Goal: Information Seeking & Learning: Learn about a topic

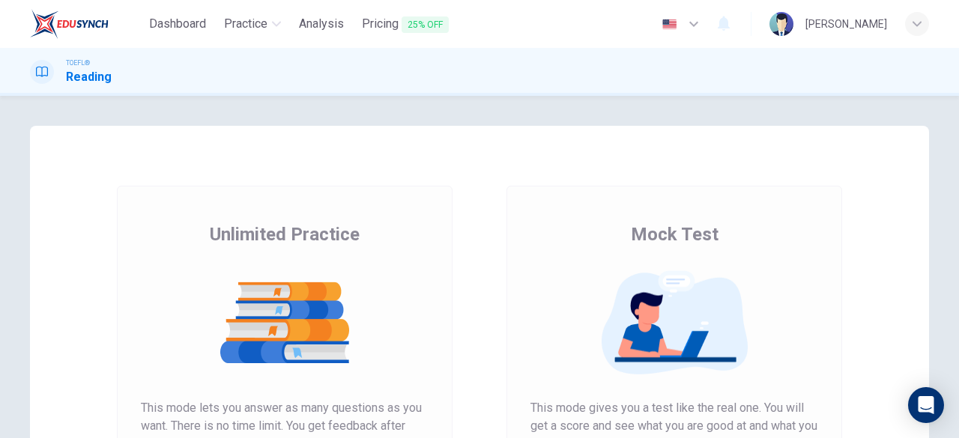
scroll to position [136, 0]
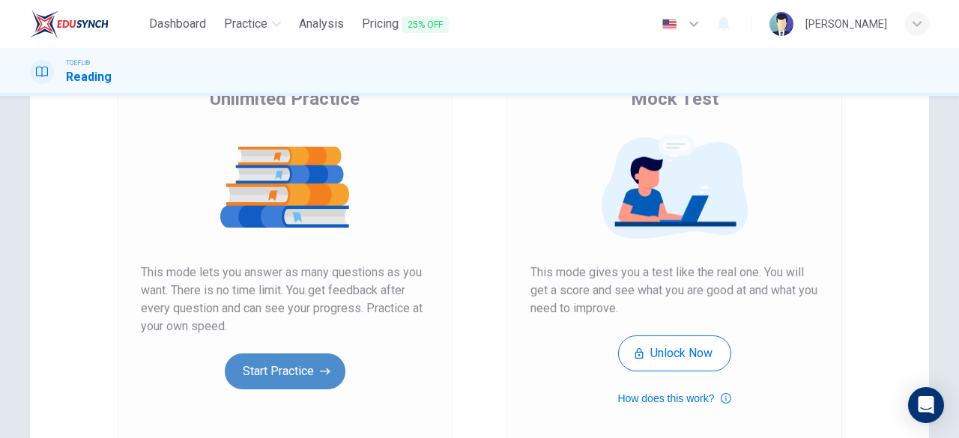
click at [298, 387] on button "Start Practice" at bounding box center [285, 372] width 121 height 36
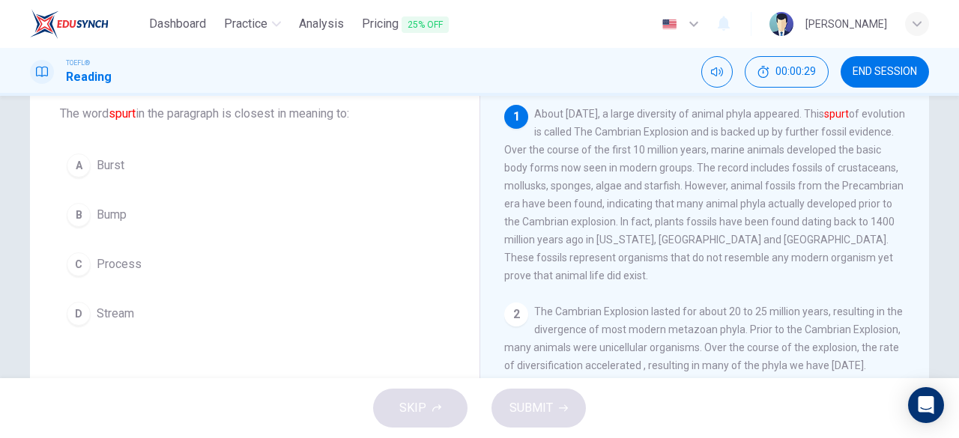
scroll to position [87, 0]
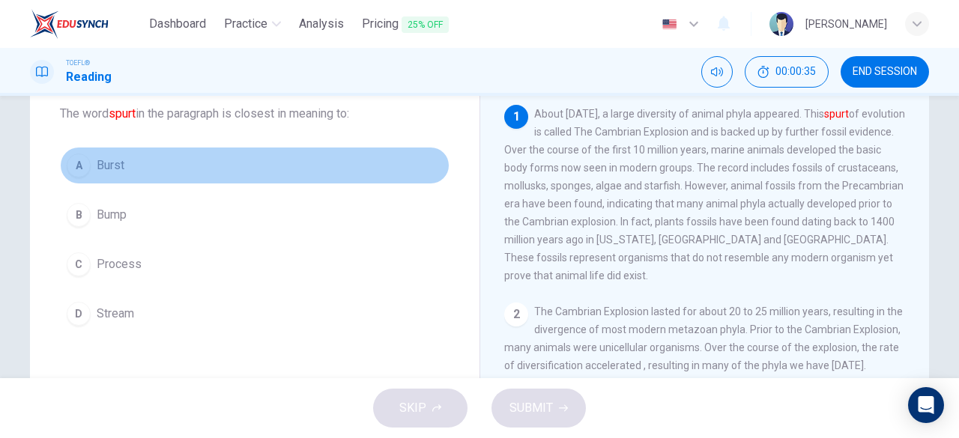
click at [71, 160] on div "A" at bounding box center [79, 166] width 24 height 24
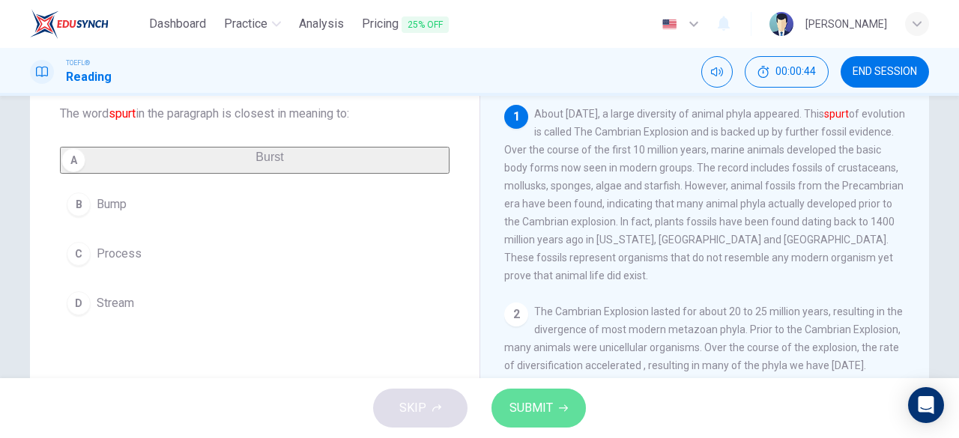
click at [535, 403] on span "SUBMIT" at bounding box center [531, 408] width 43 height 21
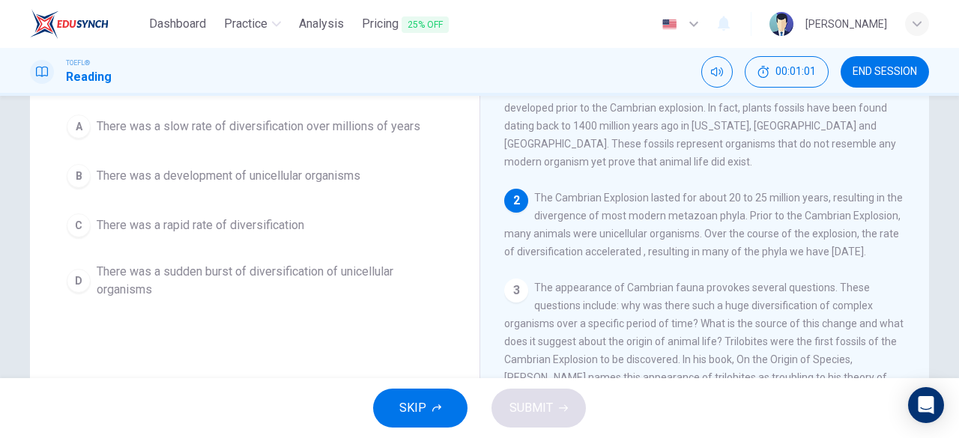
scroll to position [145, 0]
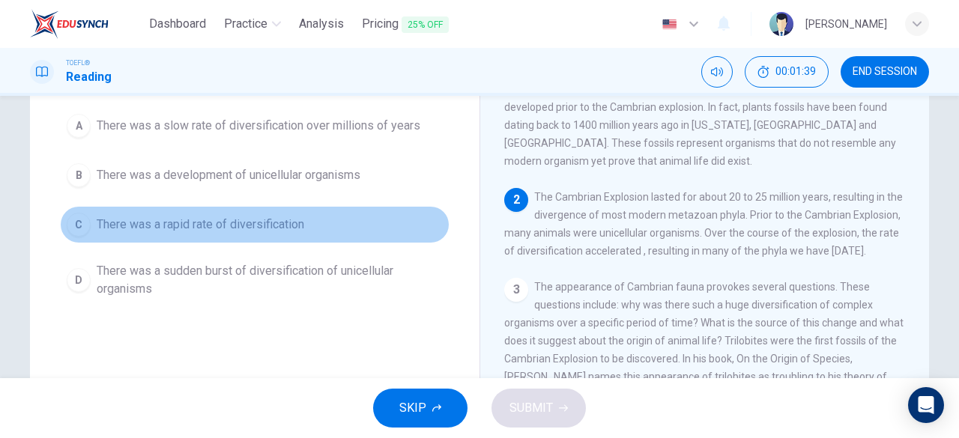
click at [70, 221] on div "C" at bounding box center [79, 225] width 24 height 24
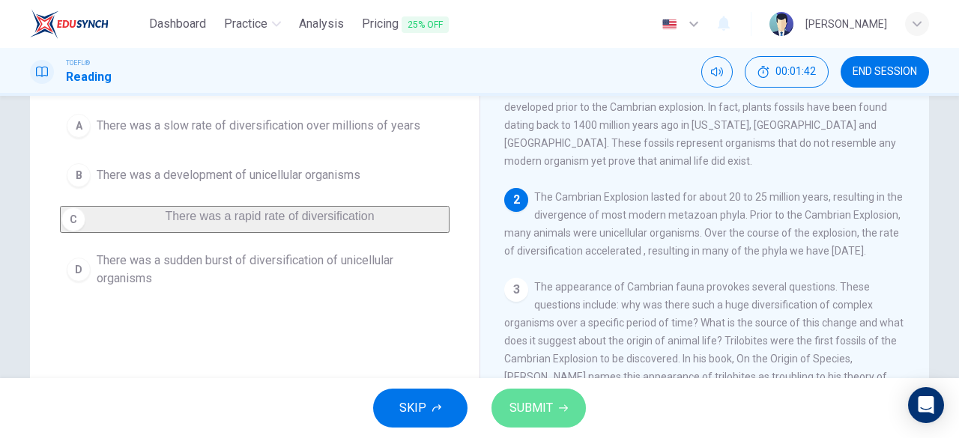
click at [546, 406] on span "SUBMIT" at bounding box center [531, 408] width 43 height 21
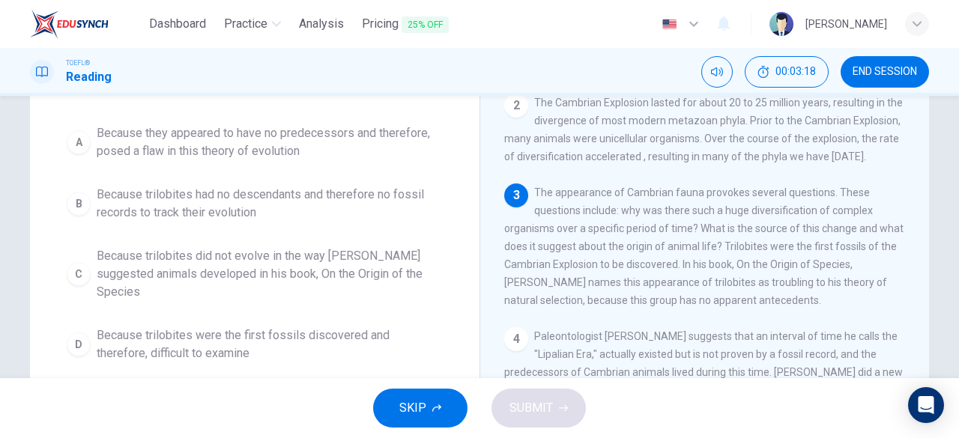
scroll to position [136, 0]
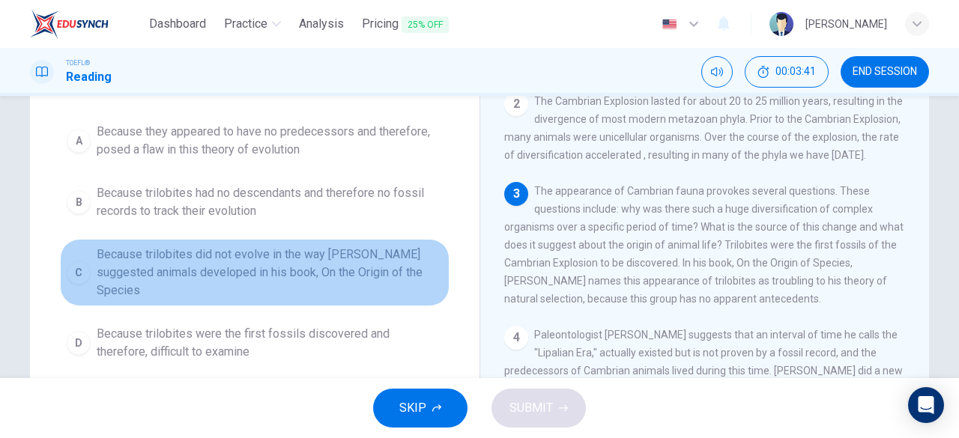
click at [72, 261] on div "C" at bounding box center [79, 273] width 24 height 24
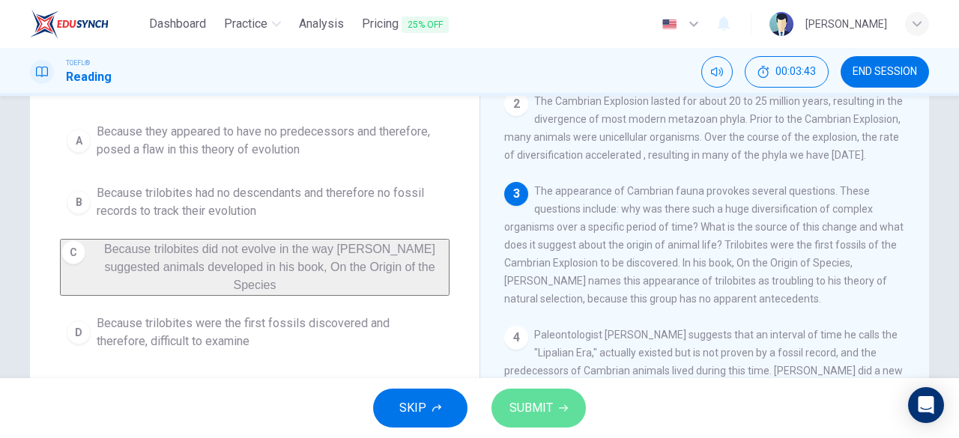
click at [528, 408] on span "SUBMIT" at bounding box center [531, 408] width 43 height 21
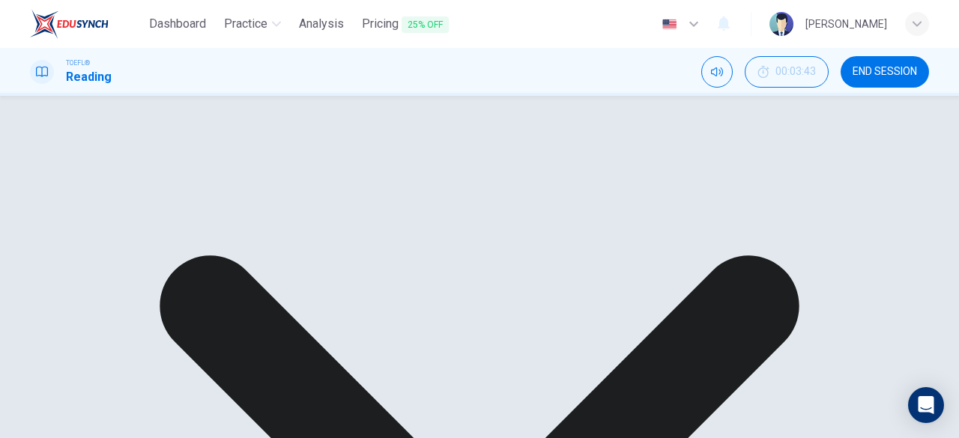
drag, startPoint x: 754, startPoint y: 308, endPoint x: 791, endPoint y: 308, distance: 36.7
click at [791, 305] on span "The appearance of Cambrian fauna provokes several questions. These questions in…" at bounding box center [704, 245] width 400 height 120
drag, startPoint x: 791, startPoint y: 308, endPoint x: 753, endPoint y: 308, distance: 37.5
click at [753, 305] on span "The appearance of Cambrian fauna provokes several questions. These questions in…" at bounding box center [704, 245] width 400 height 120
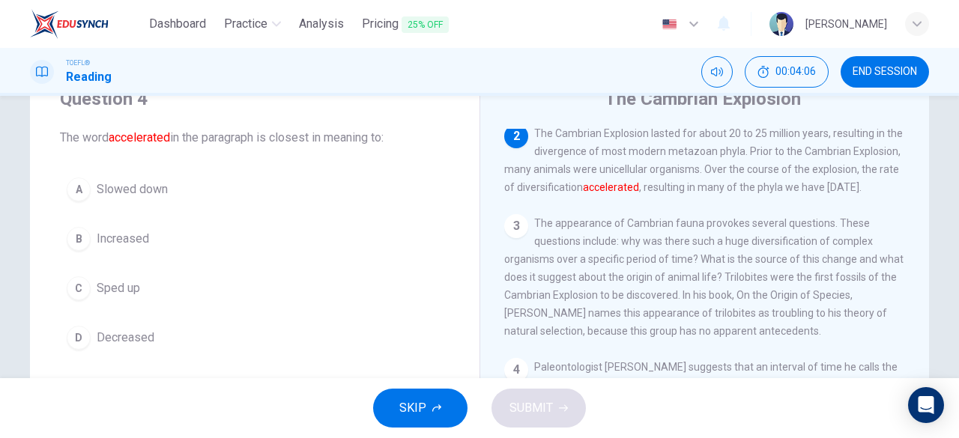
scroll to position [64, 0]
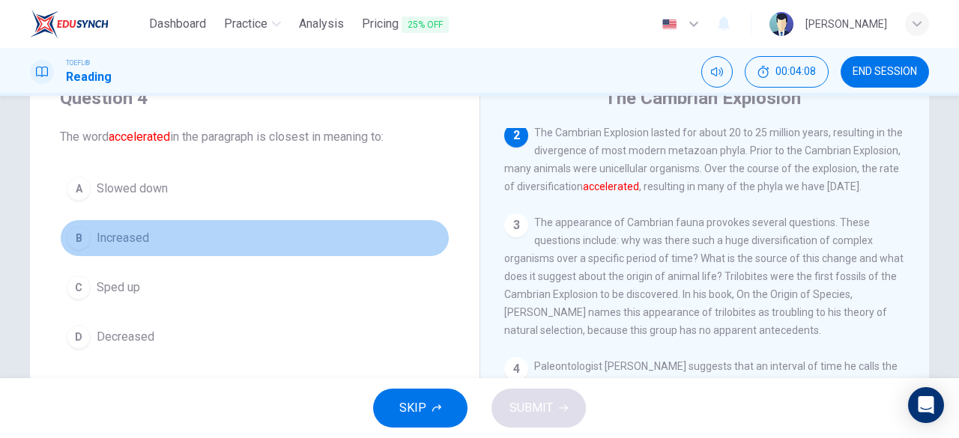
click at [79, 241] on div "B" at bounding box center [79, 238] width 24 height 24
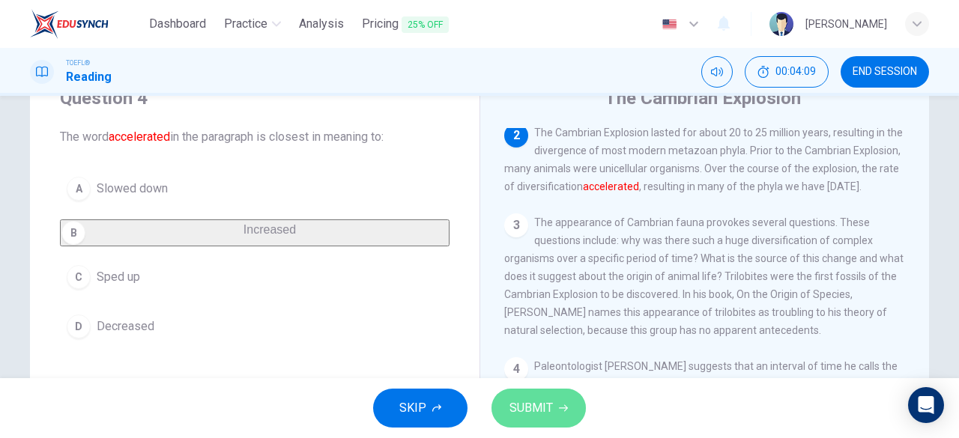
click at [517, 396] on button "SUBMIT" at bounding box center [539, 408] width 94 height 39
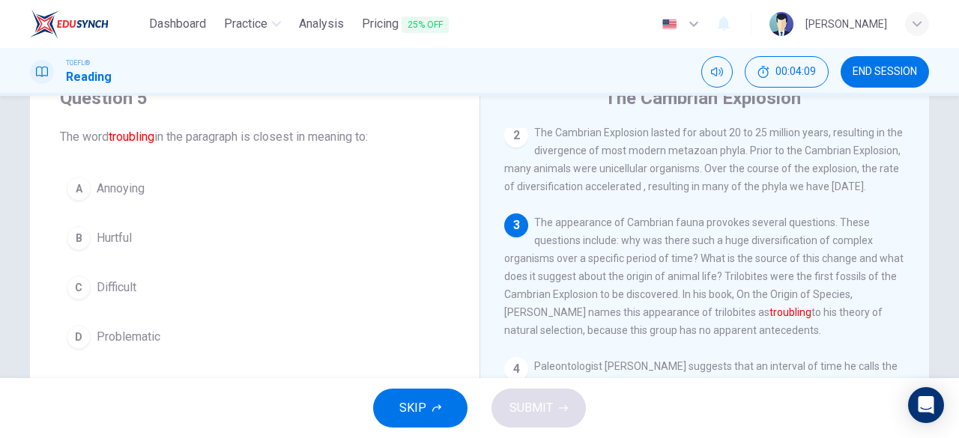
scroll to position [313, 0]
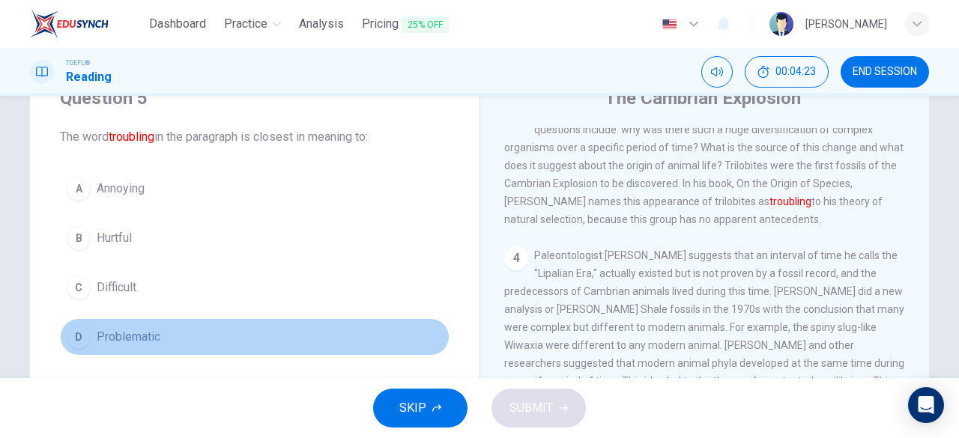
click at [72, 337] on div "D" at bounding box center [79, 337] width 24 height 24
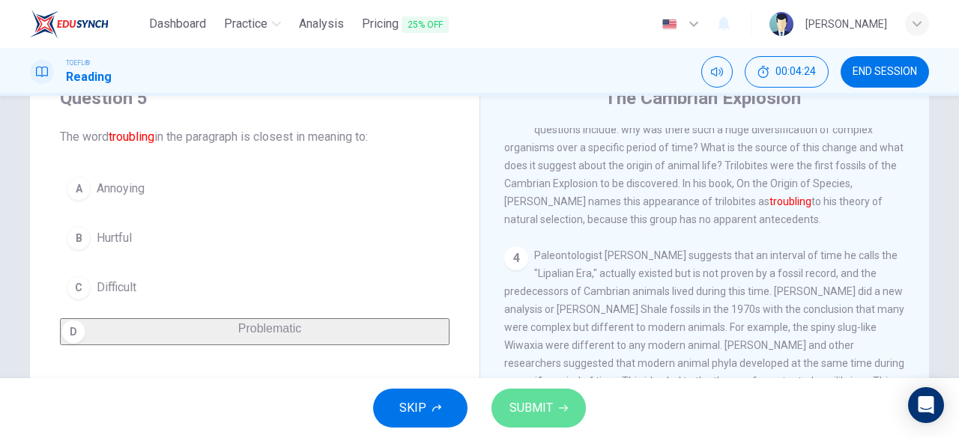
click at [522, 409] on span "SUBMIT" at bounding box center [531, 408] width 43 height 21
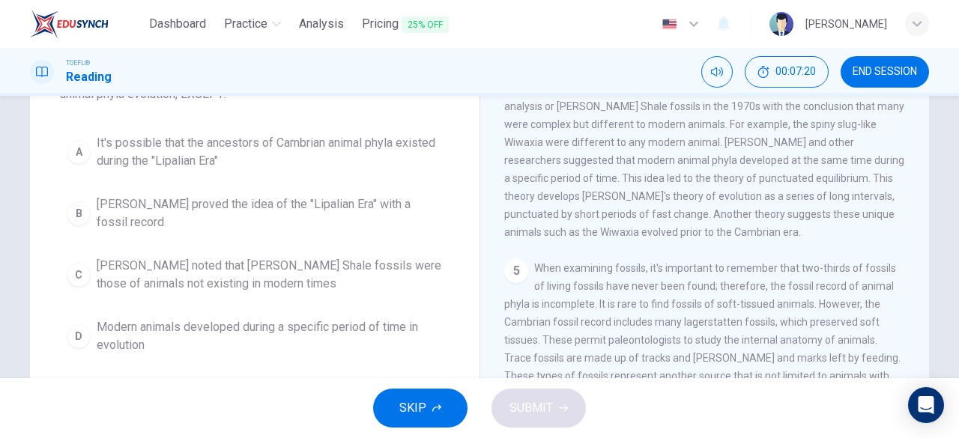
scroll to position [140, 0]
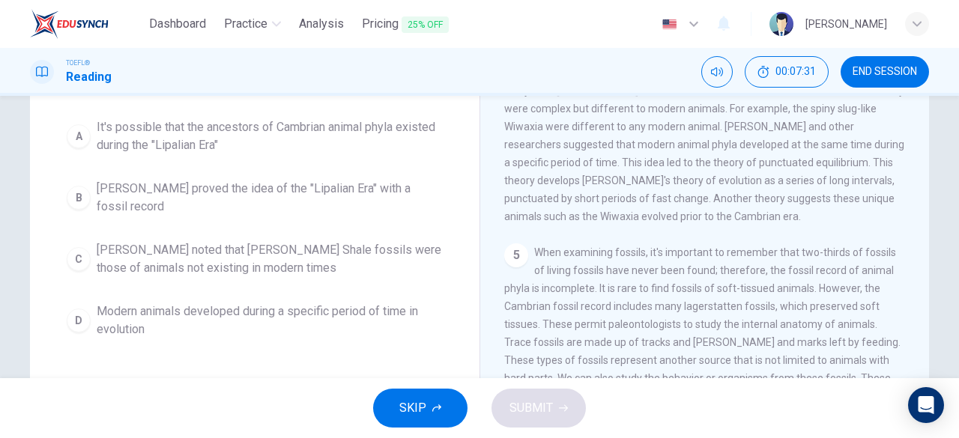
click at [69, 191] on div "B" at bounding box center [79, 198] width 24 height 24
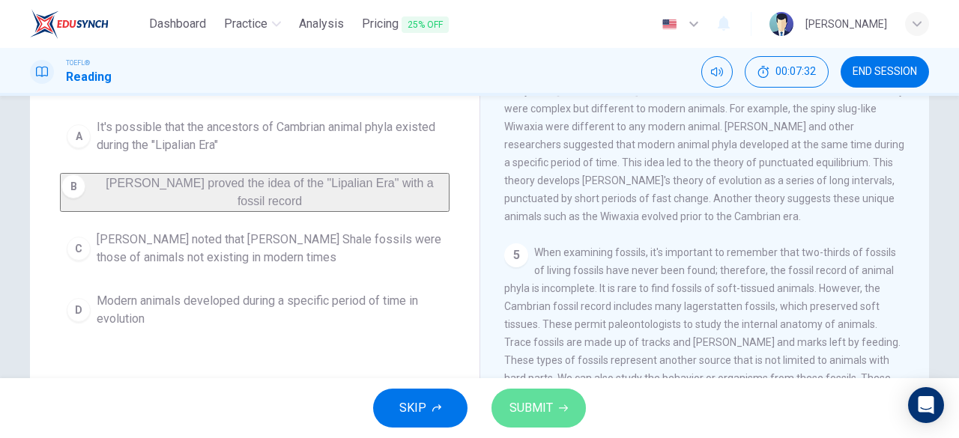
click at [526, 414] on span "SUBMIT" at bounding box center [531, 408] width 43 height 21
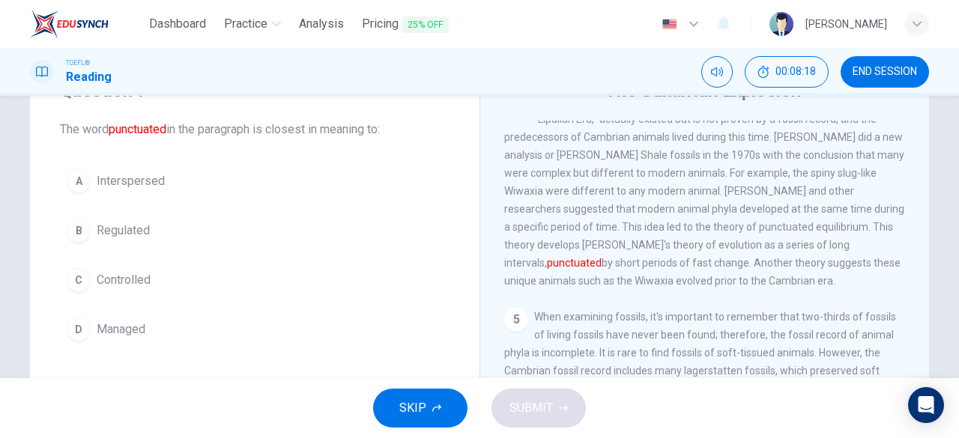
scroll to position [76, 0]
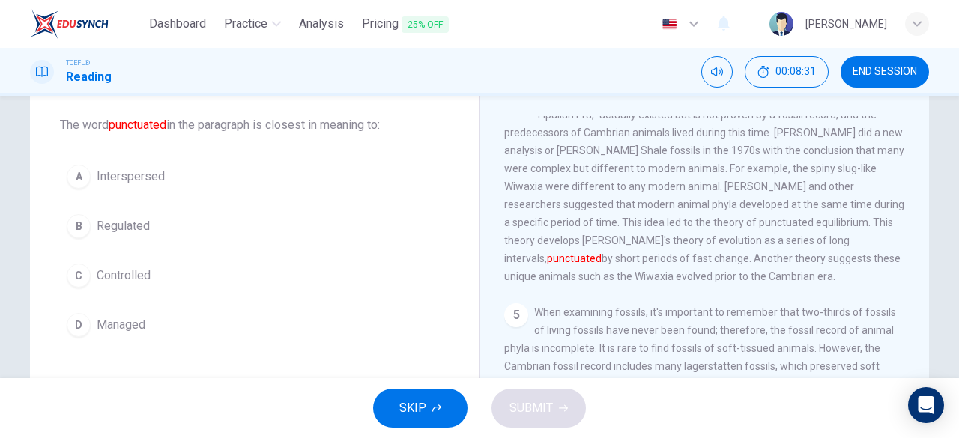
click at [76, 176] on div "A" at bounding box center [79, 177] width 24 height 24
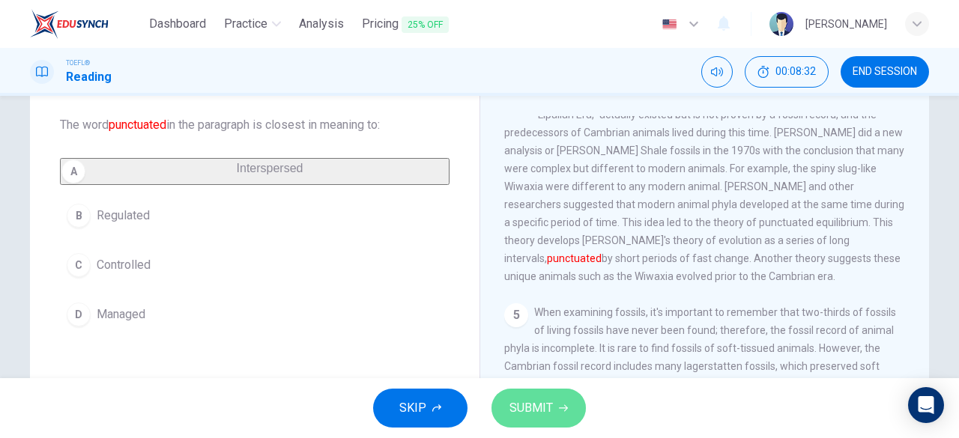
click at [538, 391] on button "SUBMIT" at bounding box center [539, 408] width 94 height 39
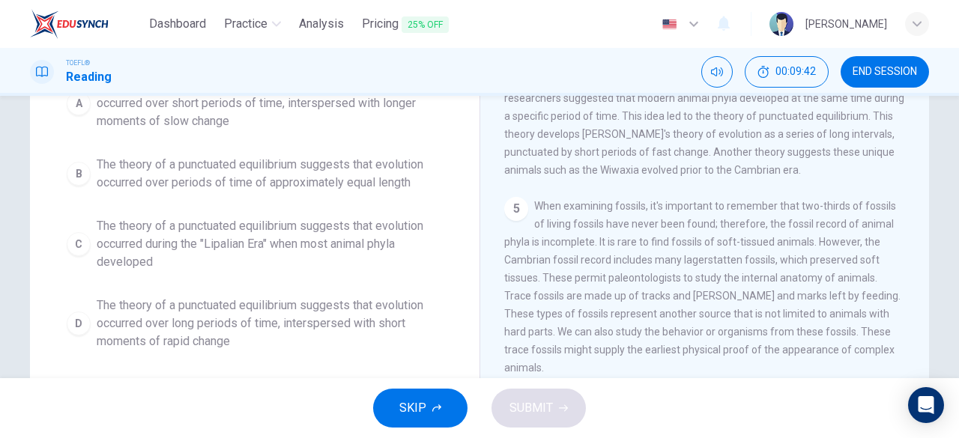
scroll to position [185, 0]
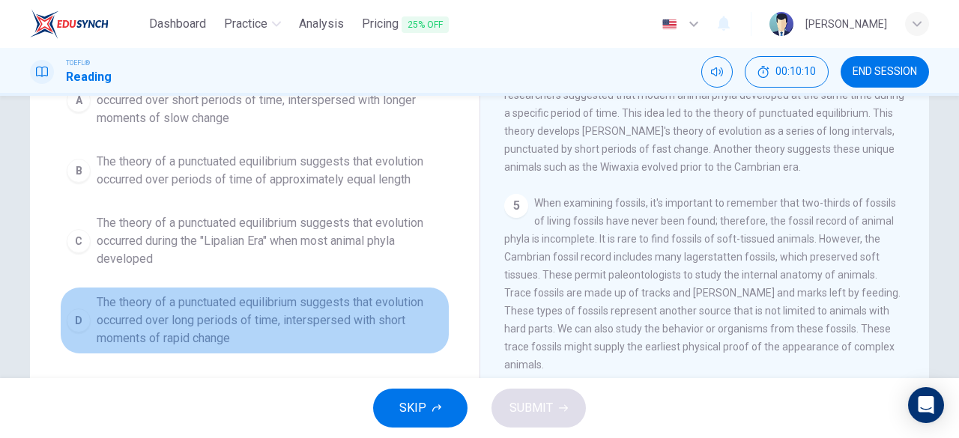
click at [77, 313] on div "D" at bounding box center [79, 321] width 24 height 24
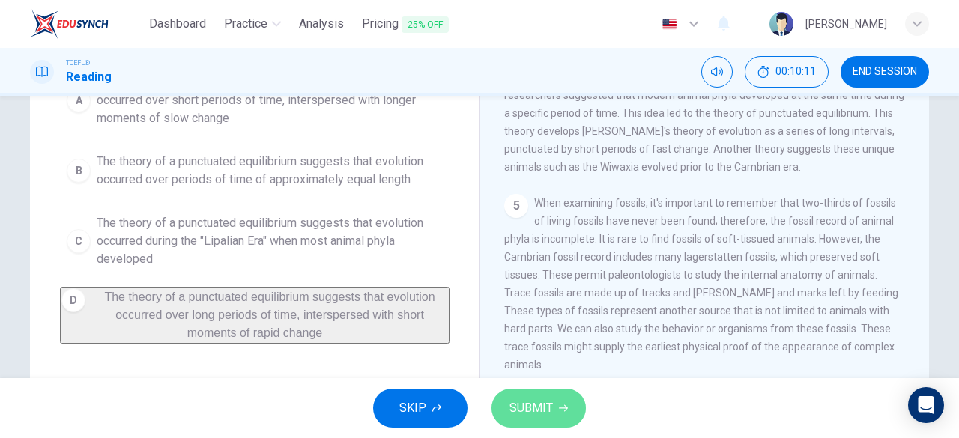
click at [564, 410] on icon "button" at bounding box center [563, 408] width 9 height 9
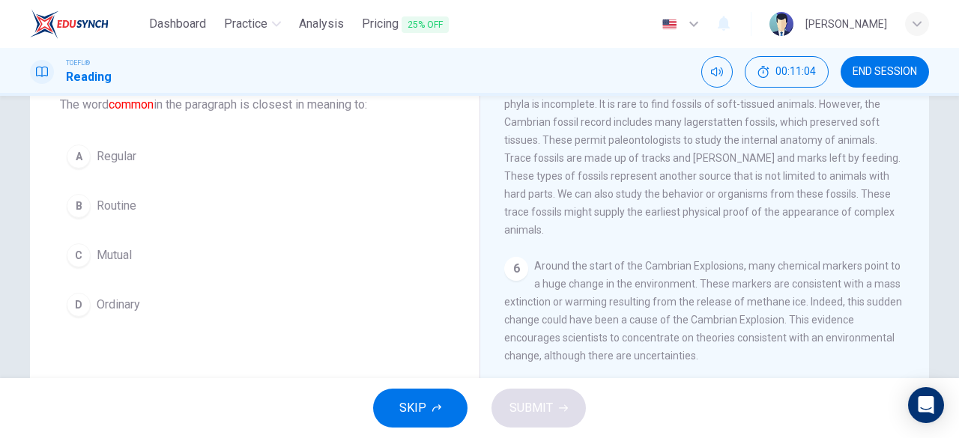
scroll to position [95, 0]
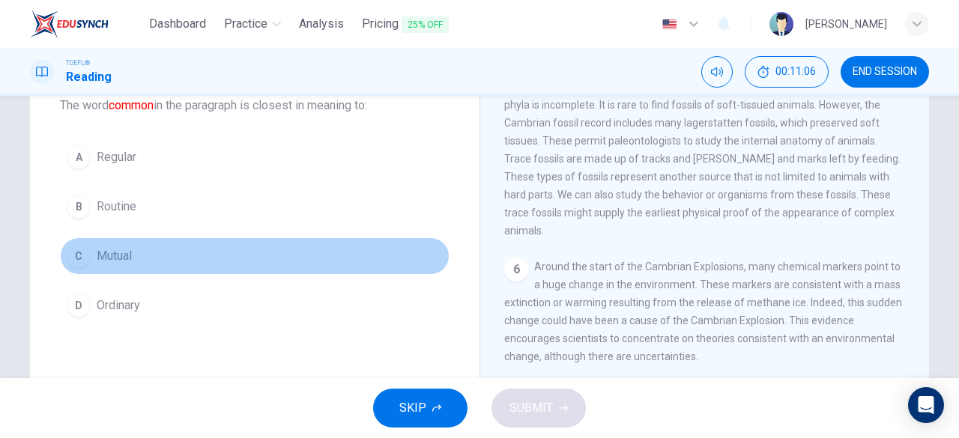
click at [70, 259] on div "C" at bounding box center [79, 256] width 24 height 24
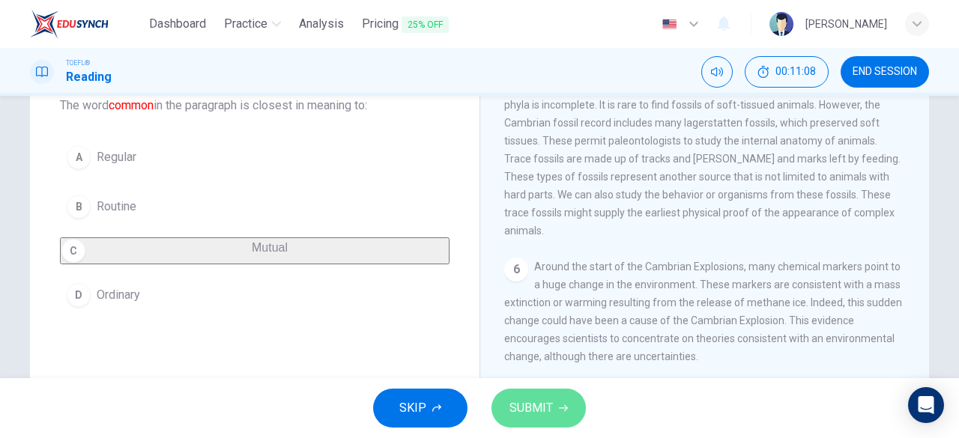
click at [543, 417] on span "SUBMIT" at bounding box center [531, 408] width 43 height 21
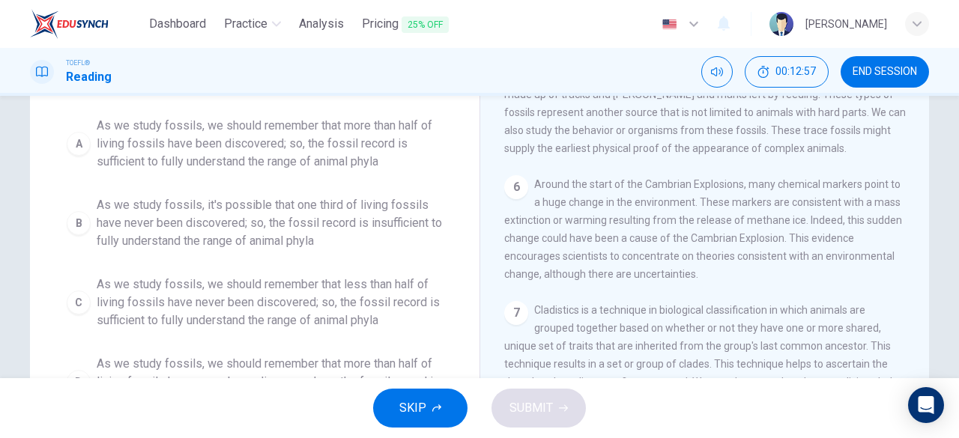
scroll to position [236, 0]
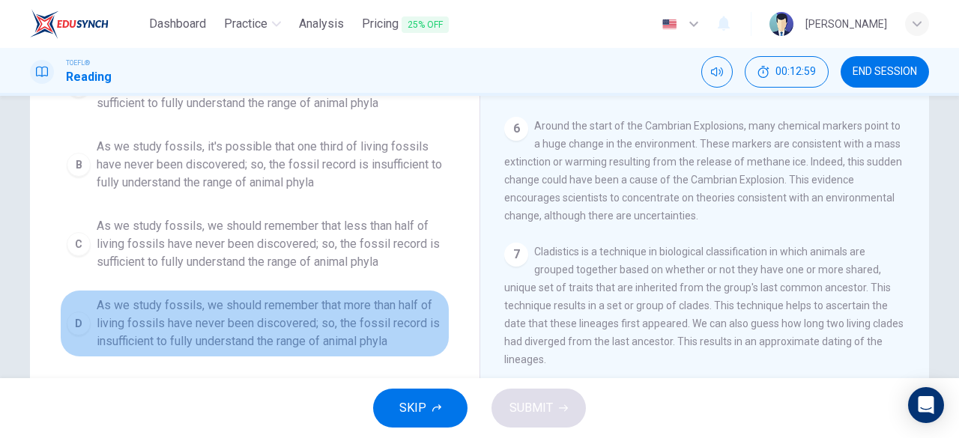
click at [67, 326] on div "D" at bounding box center [79, 324] width 24 height 24
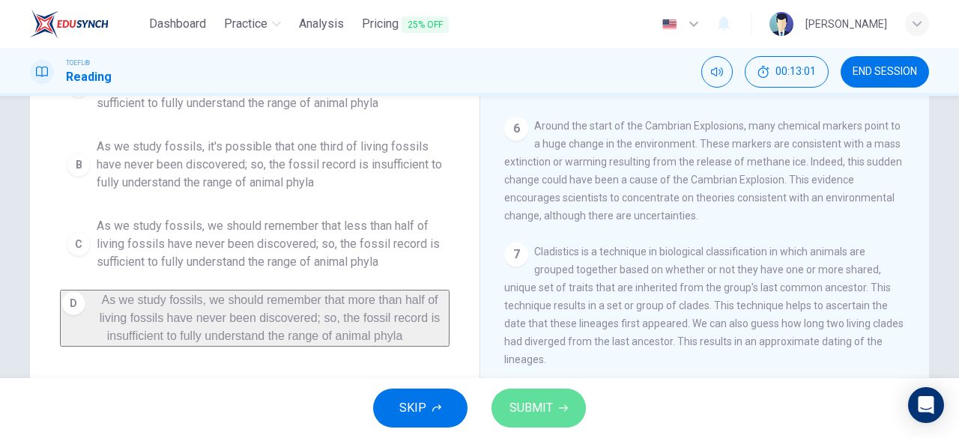
click at [541, 408] on span "SUBMIT" at bounding box center [531, 408] width 43 height 21
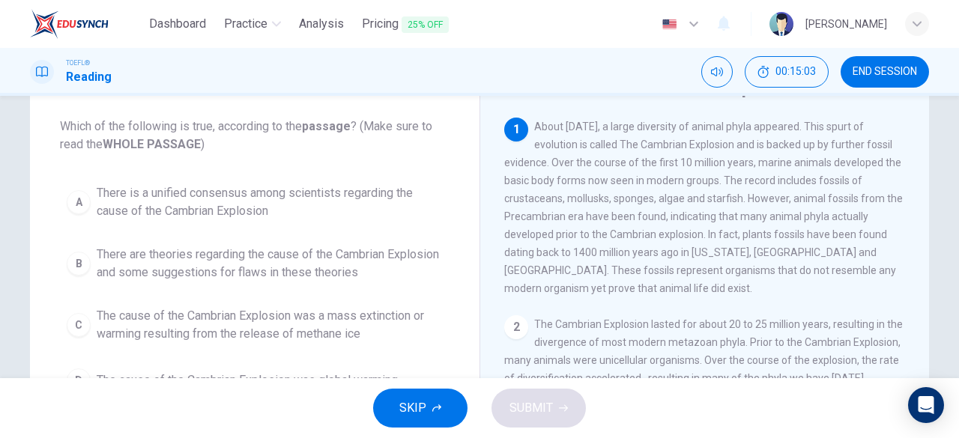
scroll to position [73, 0]
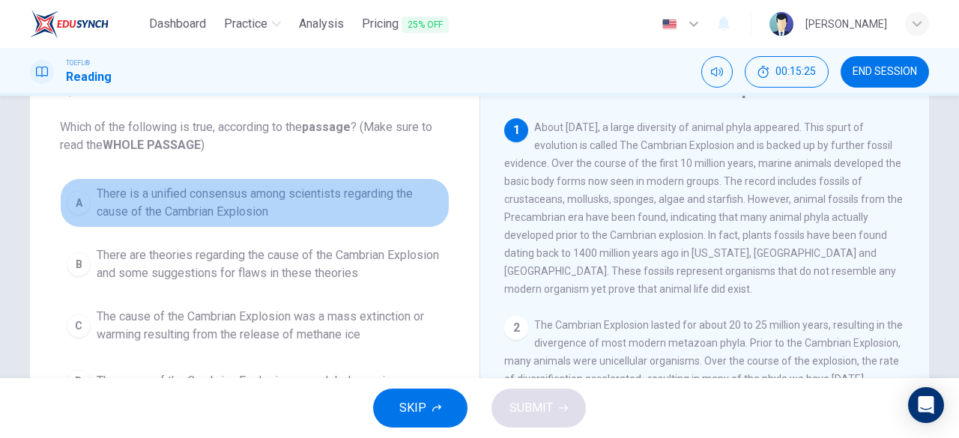
click at [70, 202] on div "A" at bounding box center [79, 203] width 24 height 24
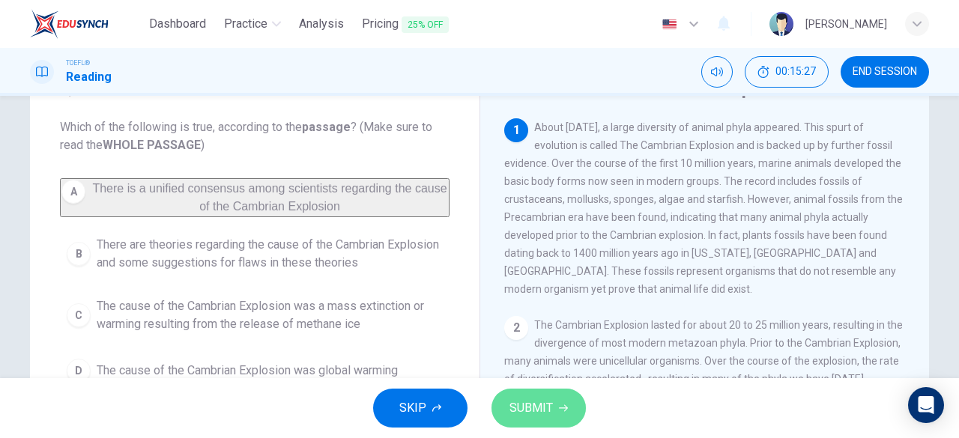
click at [516, 390] on button "SUBMIT" at bounding box center [539, 408] width 94 height 39
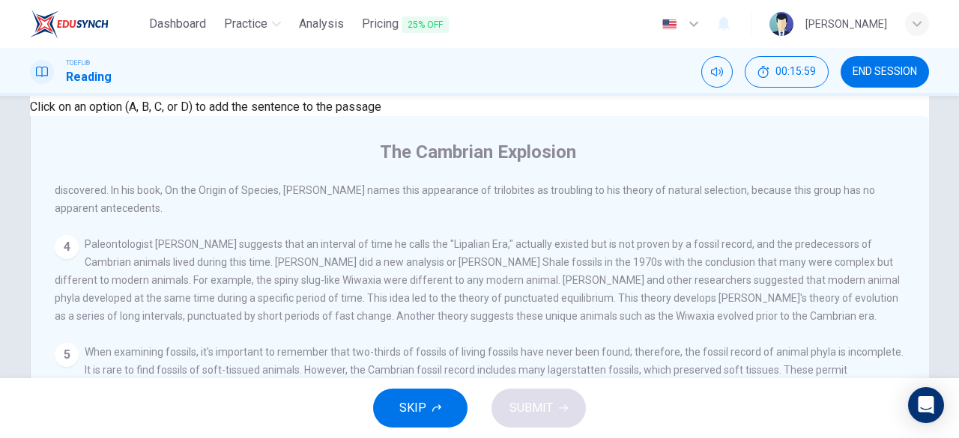
scroll to position [142, 0]
click at [547, 417] on span "SUBMIT" at bounding box center [531, 408] width 43 height 21
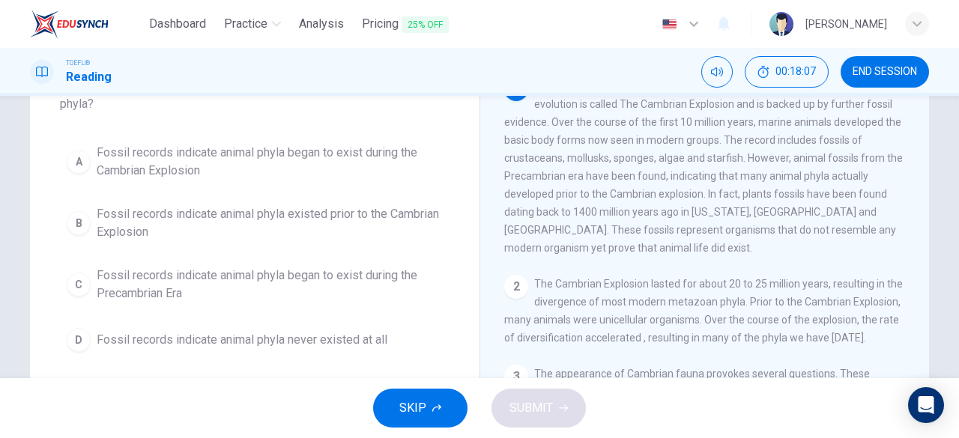
scroll to position [112, 0]
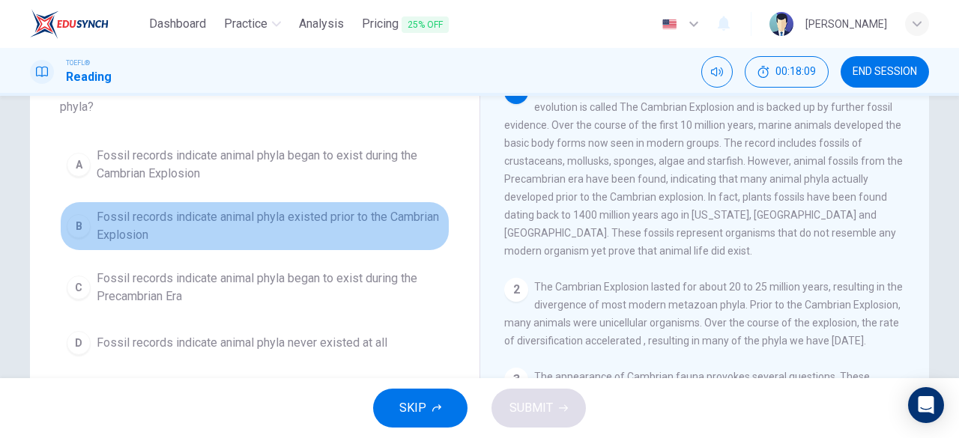
click at [70, 217] on div "B" at bounding box center [79, 226] width 24 height 24
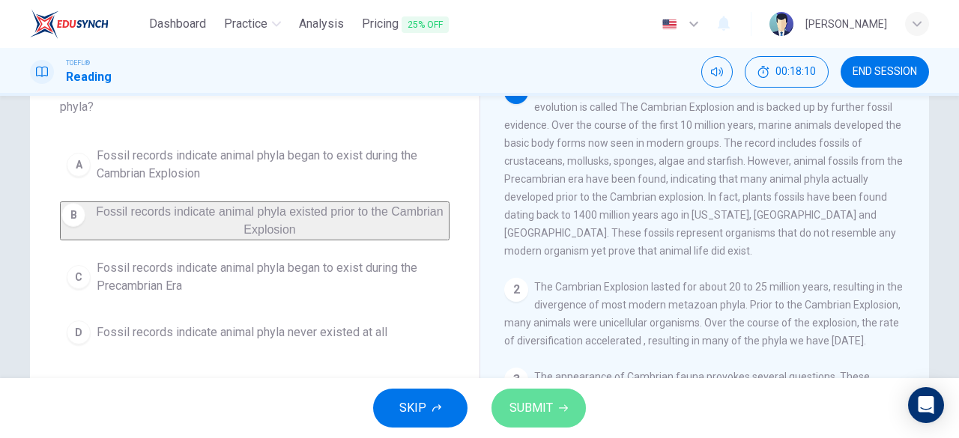
click at [523, 410] on span "SUBMIT" at bounding box center [531, 408] width 43 height 21
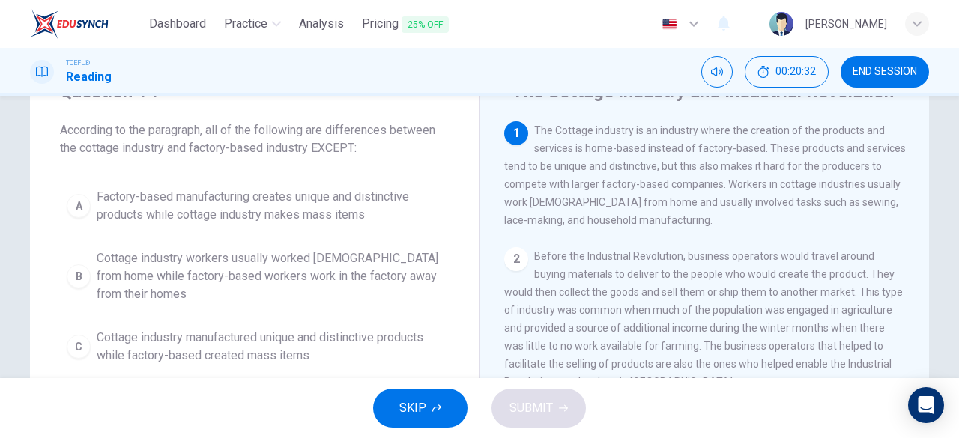
scroll to position [70, 0]
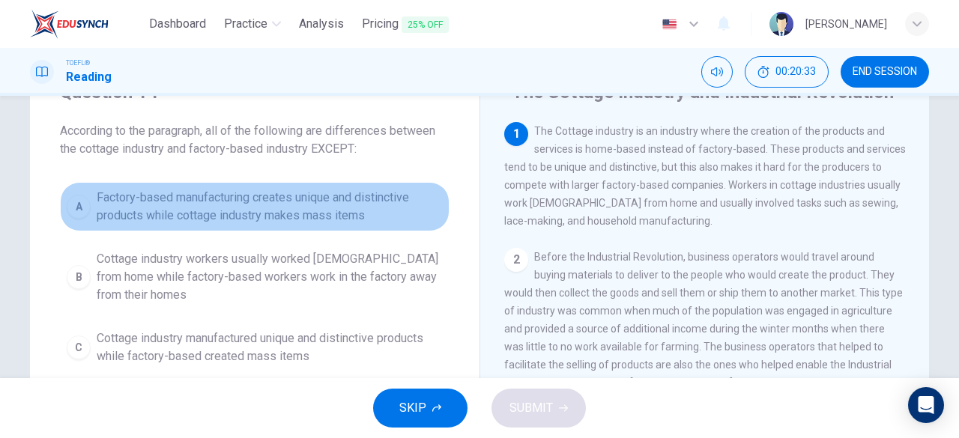
click at [72, 221] on button "A Factory-based manufacturing creates unique and distinctive products while cot…" at bounding box center [255, 206] width 390 height 49
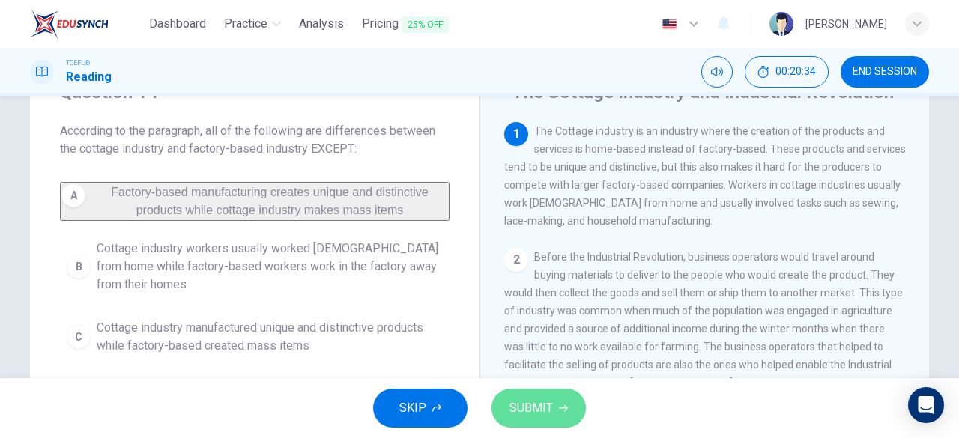
click at [554, 422] on button "SUBMIT" at bounding box center [539, 408] width 94 height 39
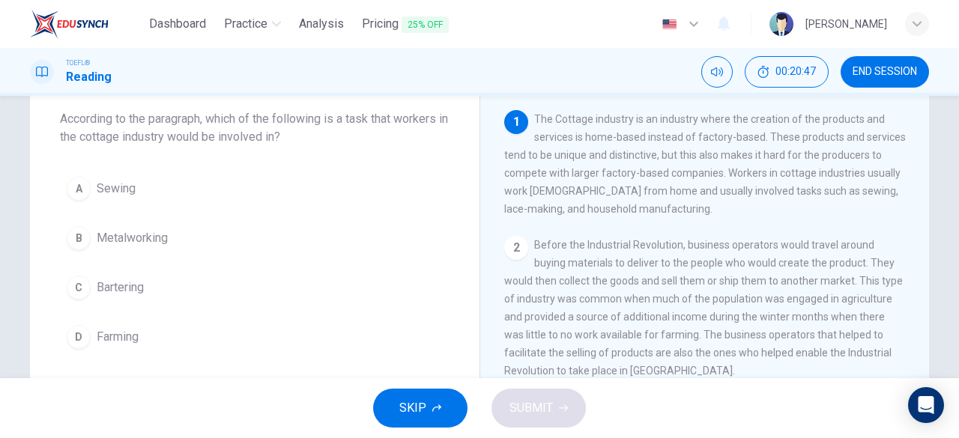
scroll to position [82, 0]
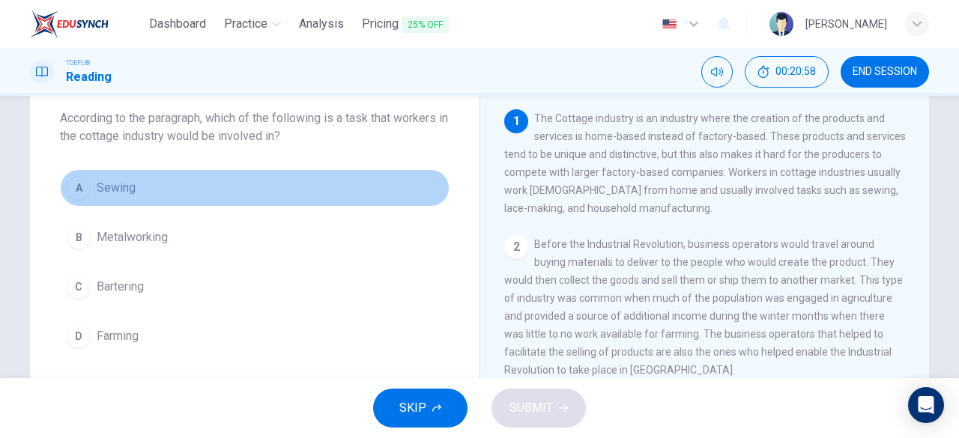
click at [81, 185] on div "A" at bounding box center [79, 188] width 24 height 24
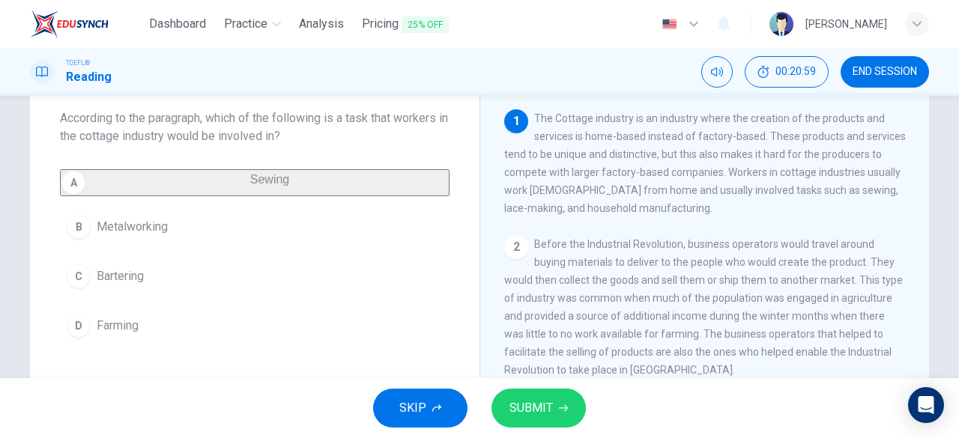
click at [538, 395] on button "SUBMIT" at bounding box center [539, 408] width 94 height 39
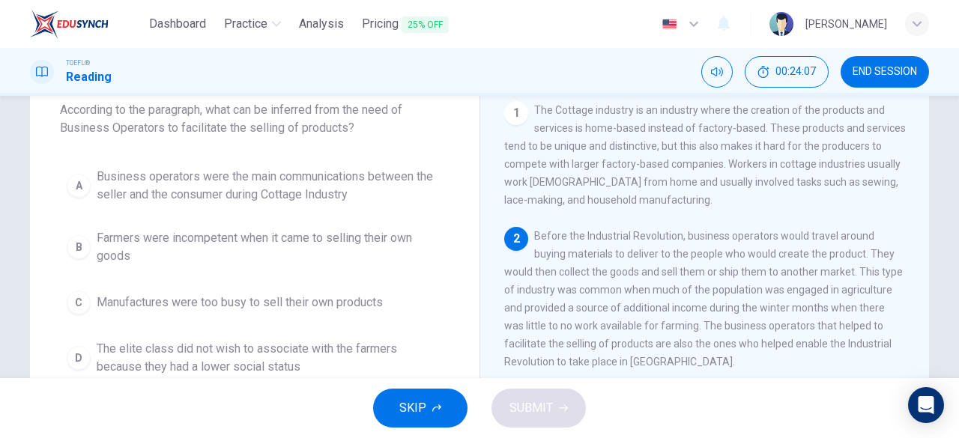
scroll to position [91, 0]
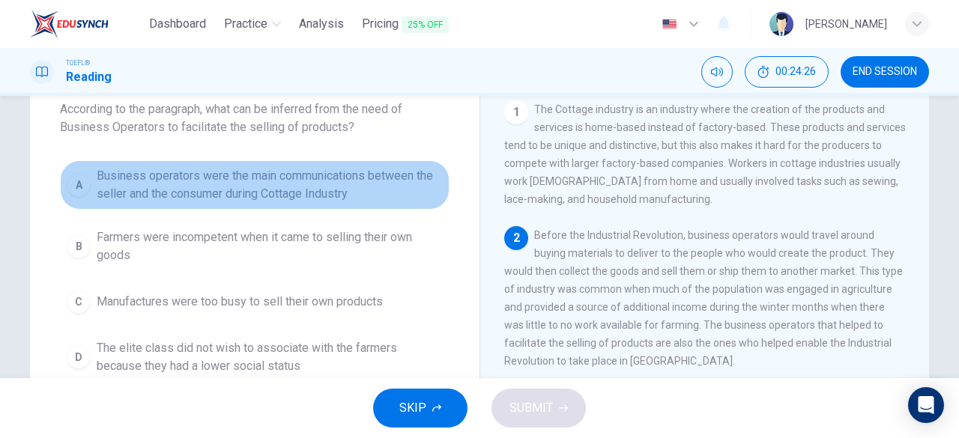
click at [64, 191] on button "A Business operators were the main communications between the seller and the co…" at bounding box center [255, 184] width 390 height 49
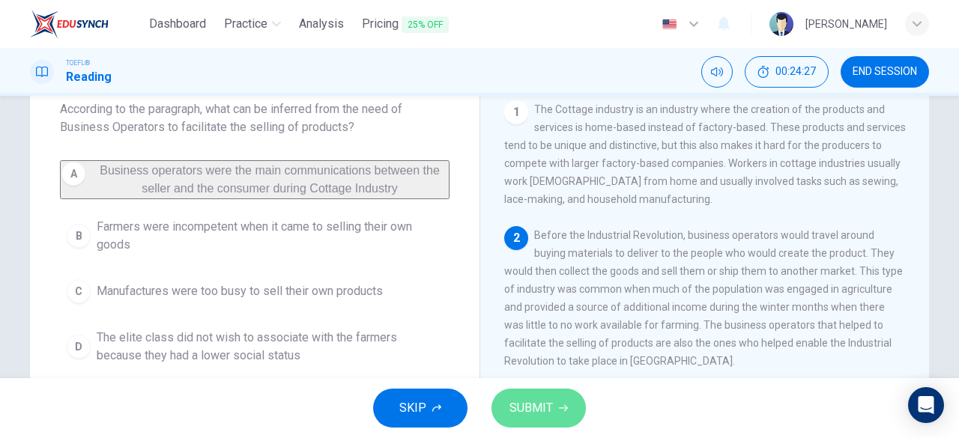
click at [538, 406] on span "SUBMIT" at bounding box center [531, 408] width 43 height 21
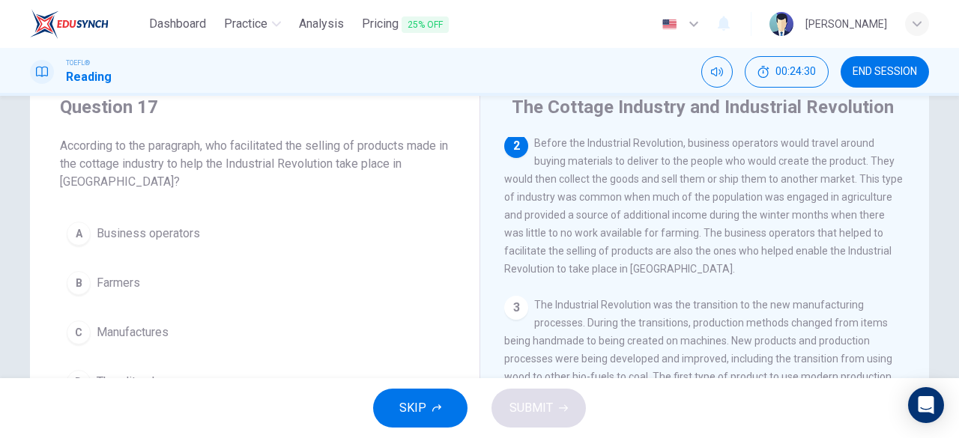
scroll to position [58, 0]
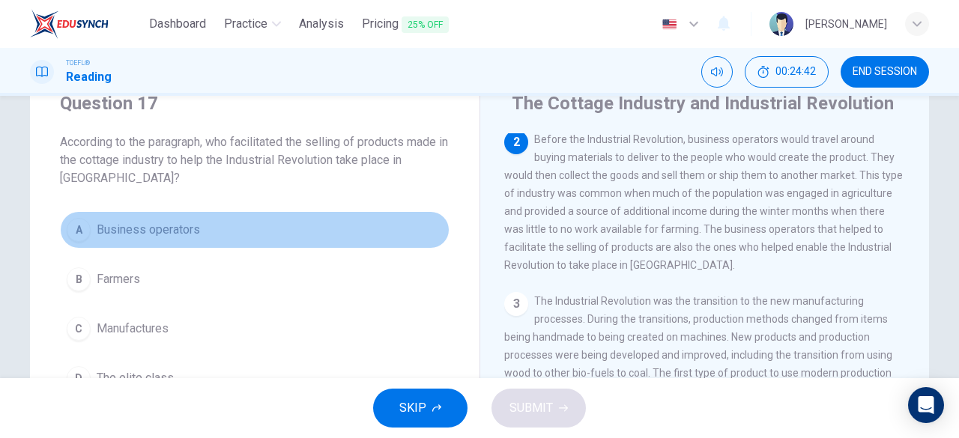
click at [78, 238] on div "A" at bounding box center [79, 230] width 24 height 24
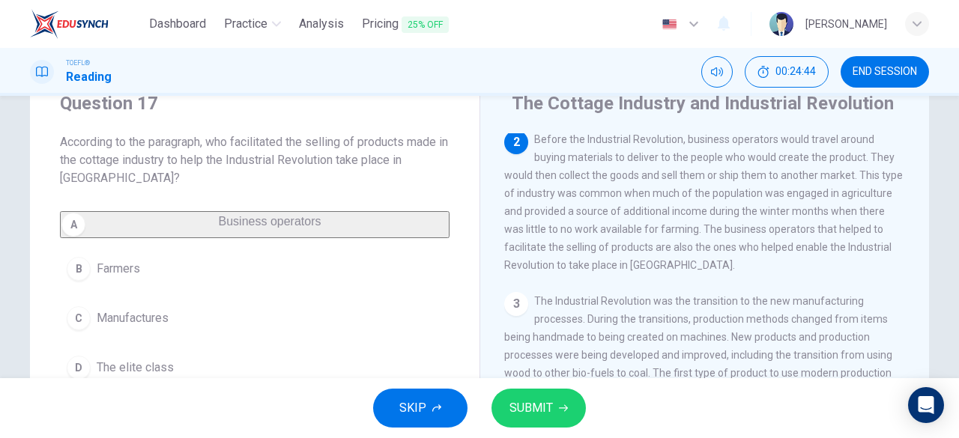
click at [561, 409] on icon "button" at bounding box center [563, 409] width 9 height 7
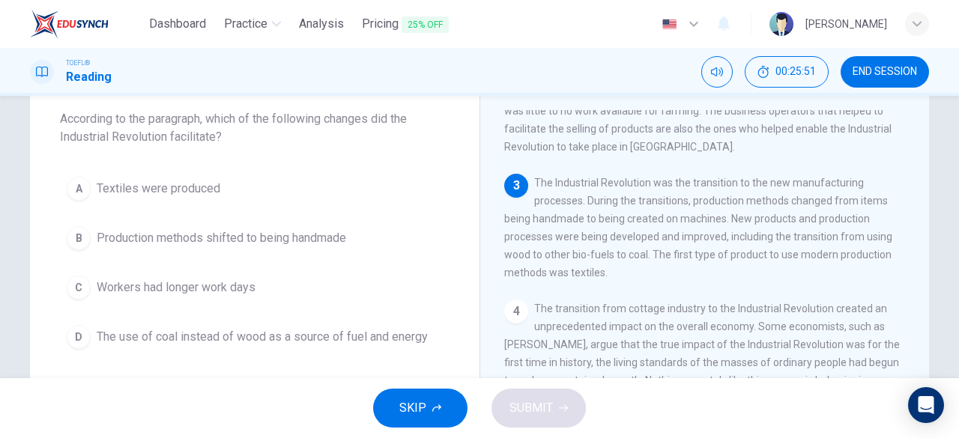
scroll to position [81, 0]
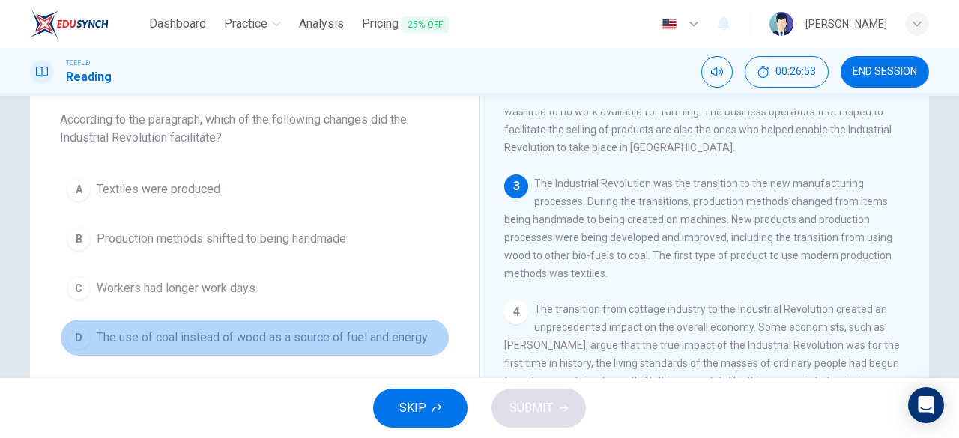
click at [334, 344] on span "The use of coal instead of wood as a source of fuel and energy" at bounding box center [262, 338] width 331 height 18
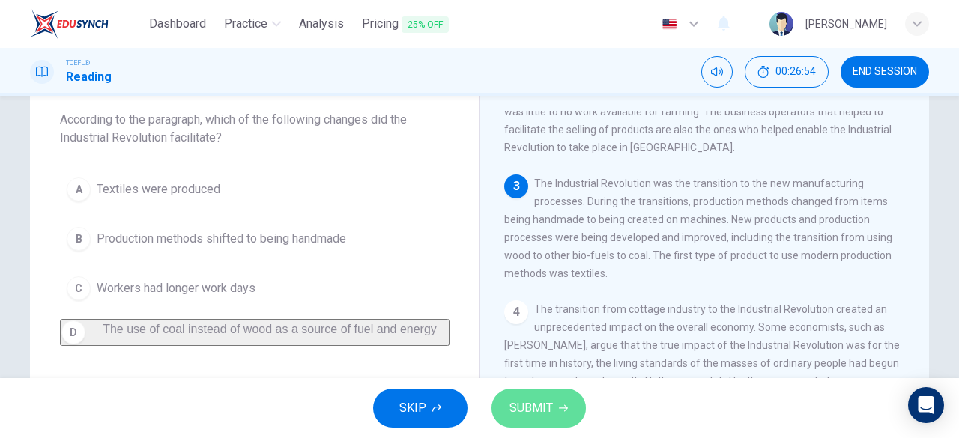
click at [557, 391] on button "SUBMIT" at bounding box center [539, 408] width 94 height 39
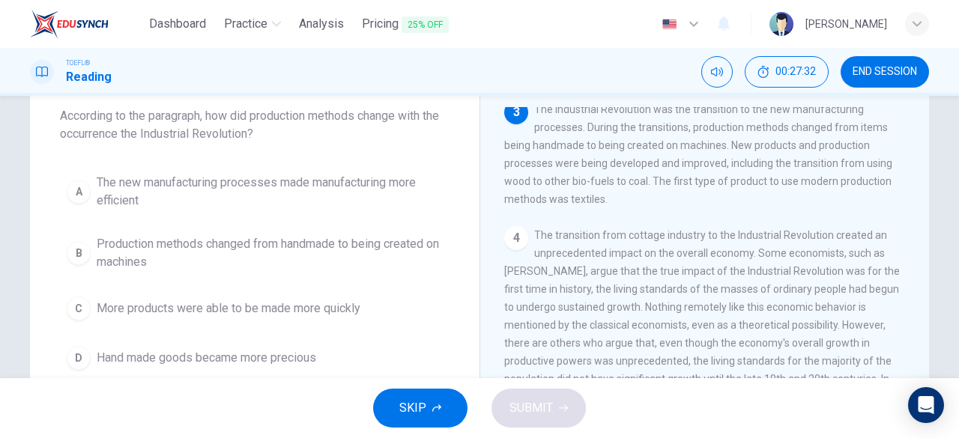
scroll to position [82, 0]
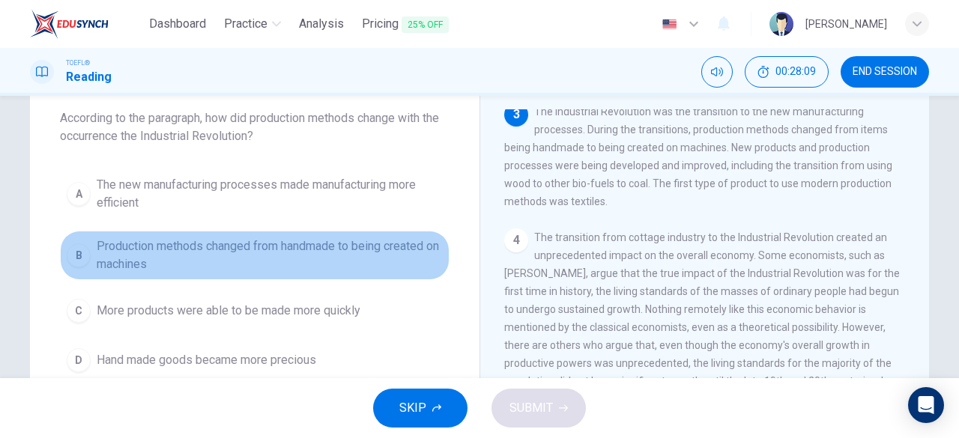
click at [260, 249] on span "Production methods changed from handmade to being created on machines" at bounding box center [270, 256] width 346 height 36
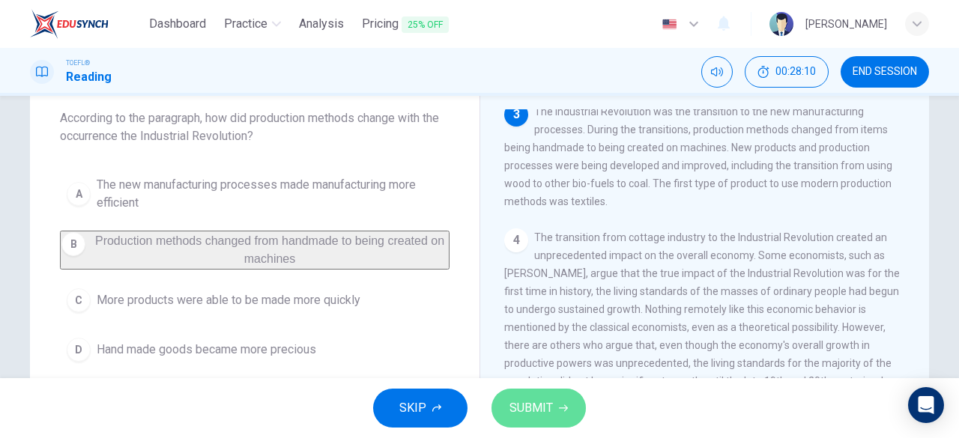
click at [567, 409] on icon "button" at bounding box center [563, 408] width 9 height 9
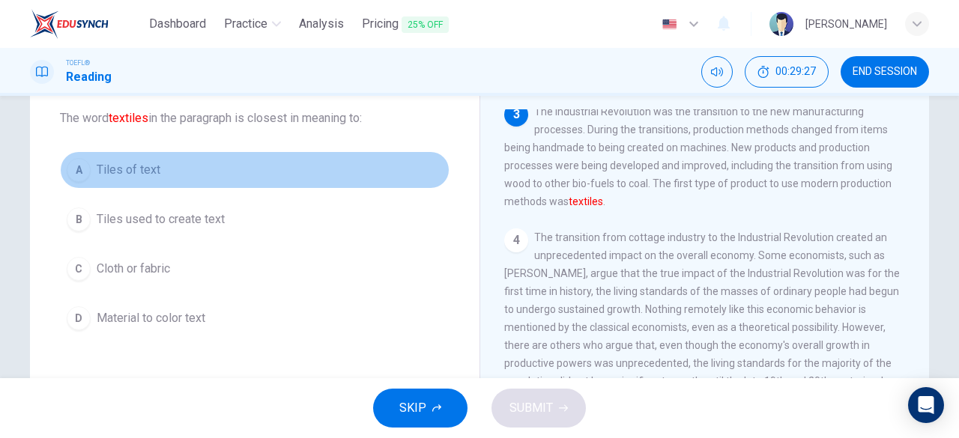
click at [127, 165] on span "Tiles of text" at bounding box center [129, 170] width 64 height 18
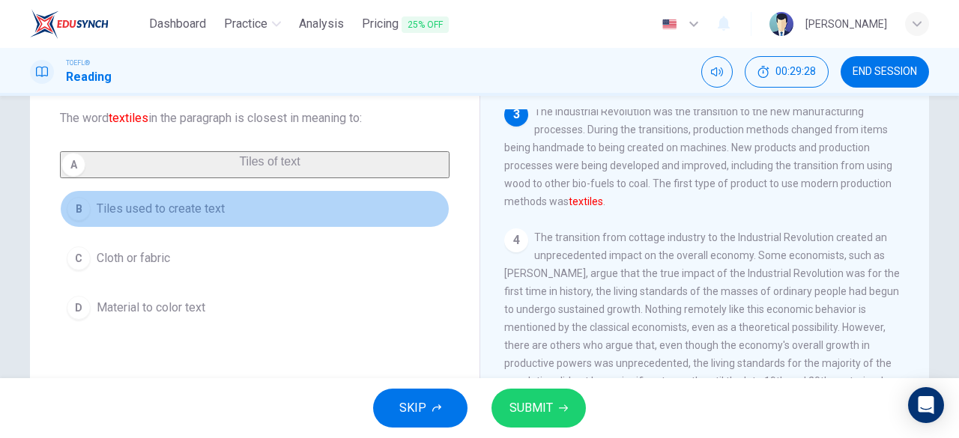
click at [154, 218] on span "Tiles used to create text" at bounding box center [161, 209] width 128 height 18
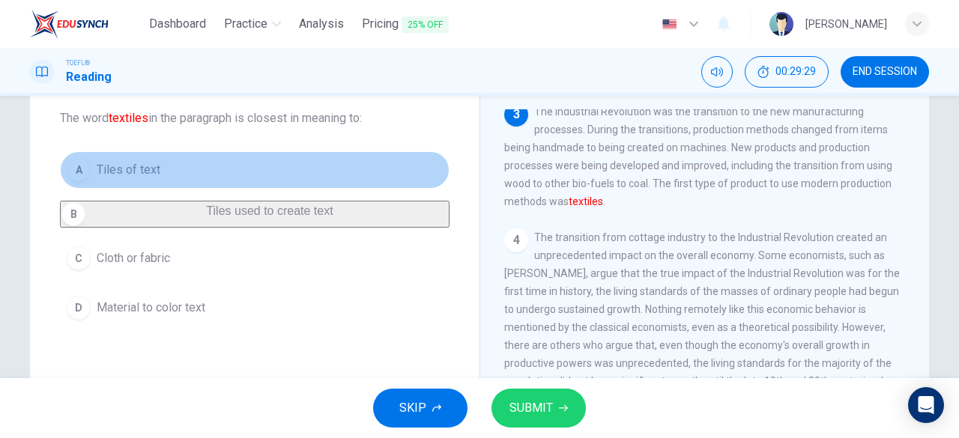
click at [126, 158] on button "A Tiles of text" at bounding box center [255, 169] width 390 height 37
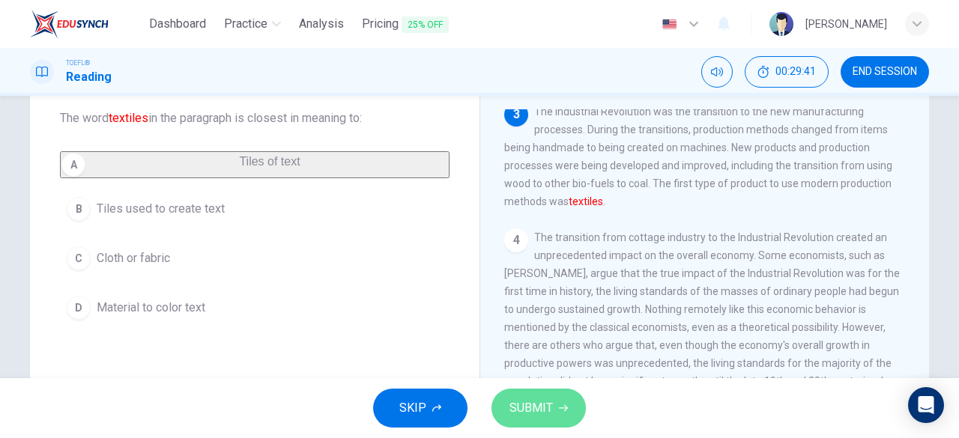
click at [529, 411] on span "SUBMIT" at bounding box center [531, 408] width 43 height 21
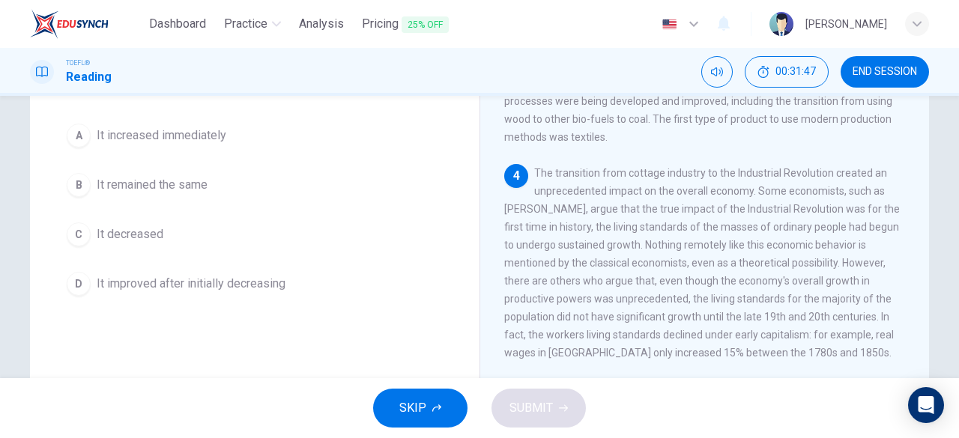
scroll to position [136, 0]
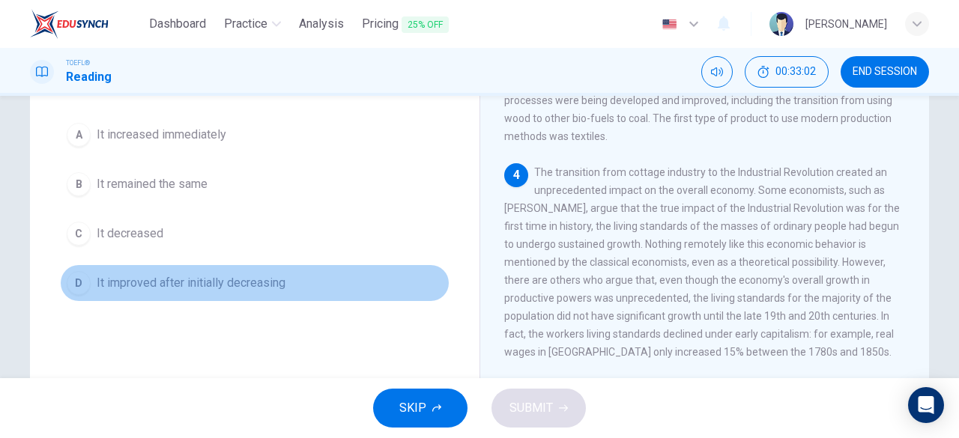
click at [147, 282] on span "It improved after initially decreasing" at bounding box center [191, 283] width 189 height 18
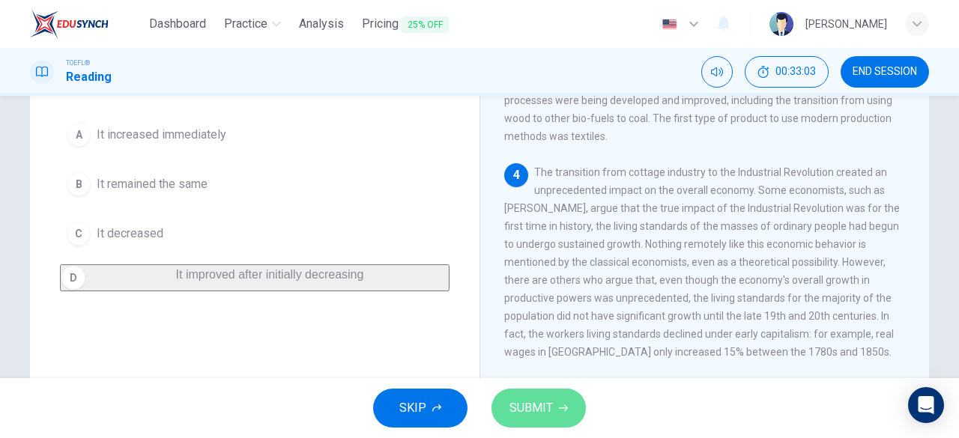
click at [552, 409] on button "SUBMIT" at bounding box center [539, 408] width 94 height 39
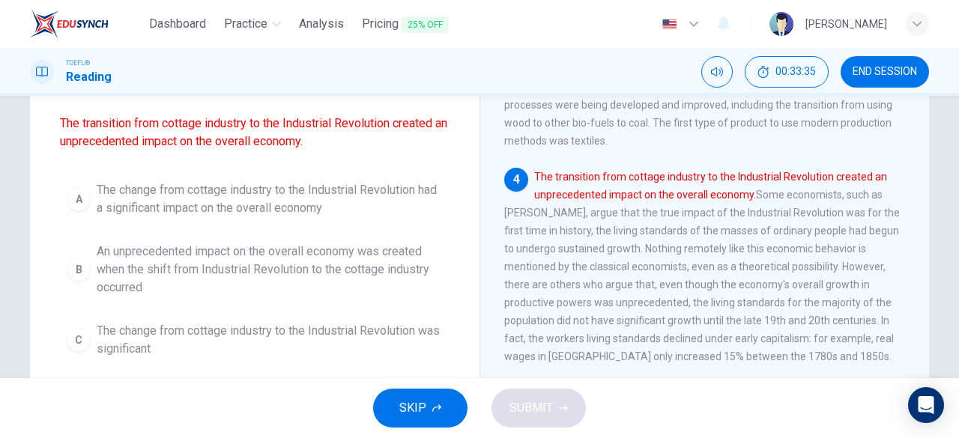
scroll to position [130, 0]
click at [70, 195] on div "A" at bounding box center [79, 200] width 24 height 24
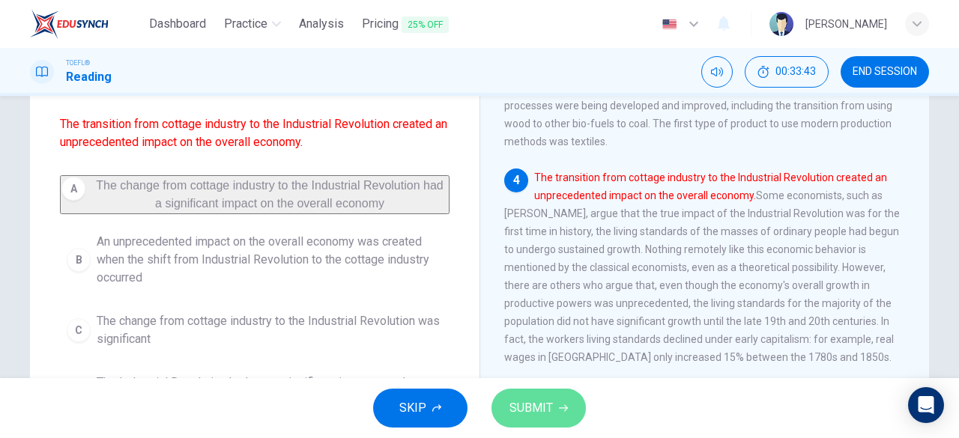
click at [544, 406] on span "SUBMIT" at bounding box center [531, 408] width 43 height 21
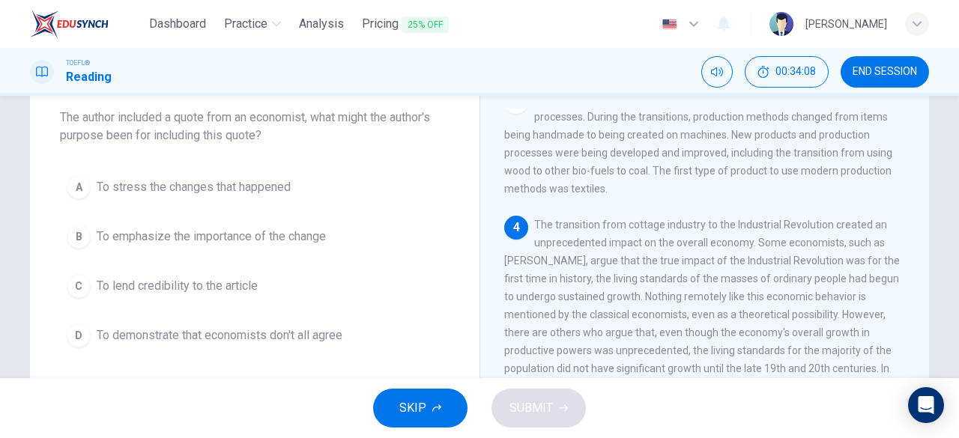
scroll to position [79, 0]
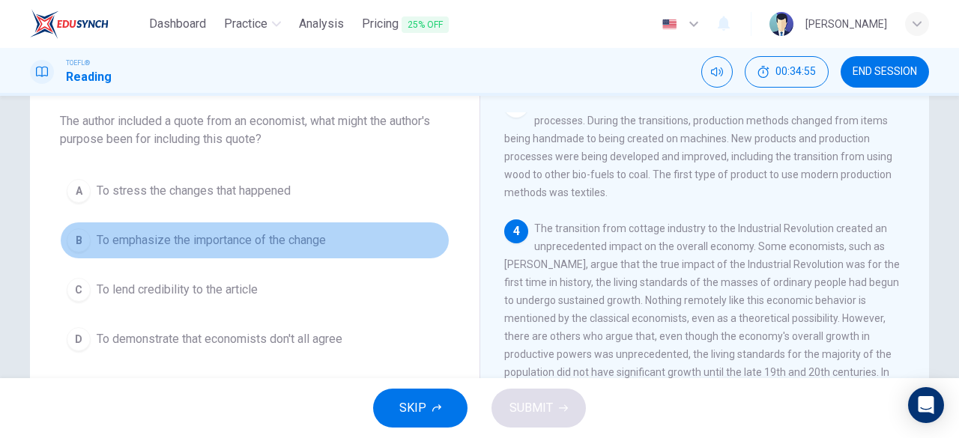
click at [277, 239] on span "To emphasize the importance of the change" at bounding box center [211, 241] width 229 height 18
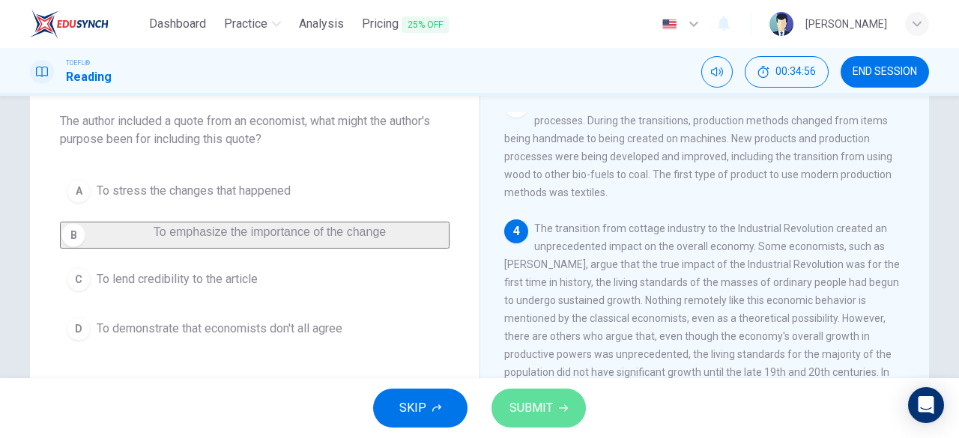
click at [552, 397] on button "SUBMIT" at bounding box center [539, 408] width 94 height 39
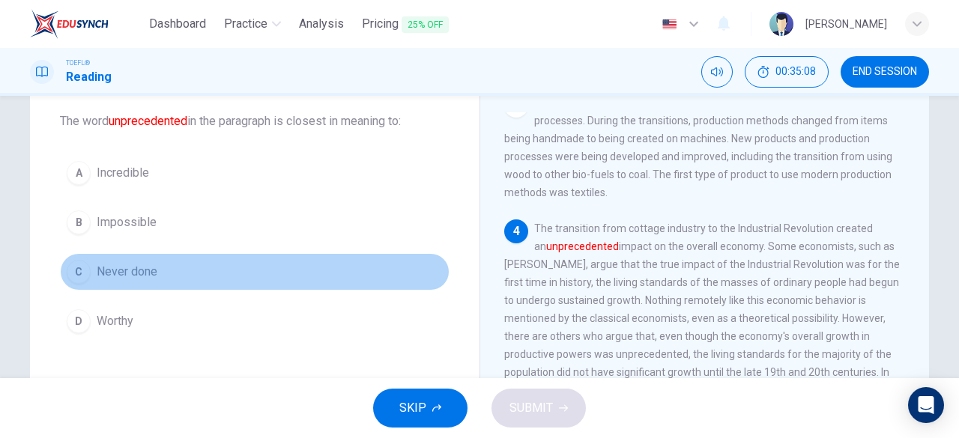
click at [78, 271] on div "C" at bounding box center [79, 272] width 24 height 24
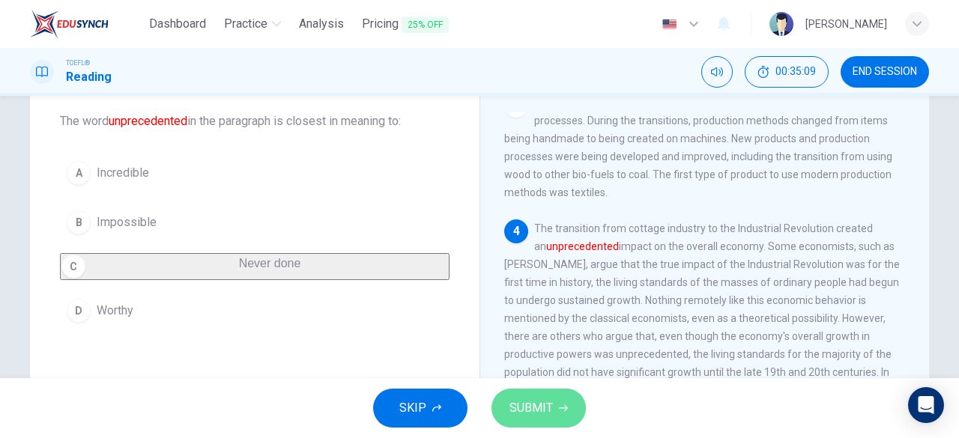
click at [544, 414] on span "SUBMIT" at bounding box center [531, 408] width 43 height 21
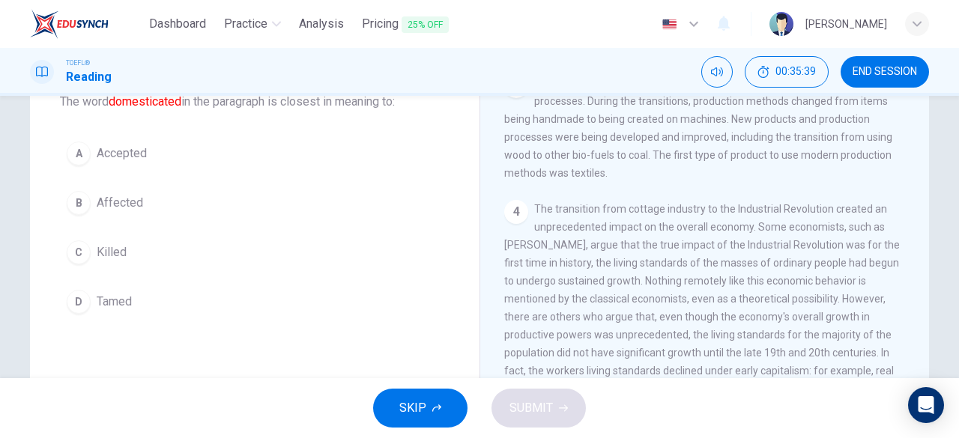
scroll to position [91, 0]
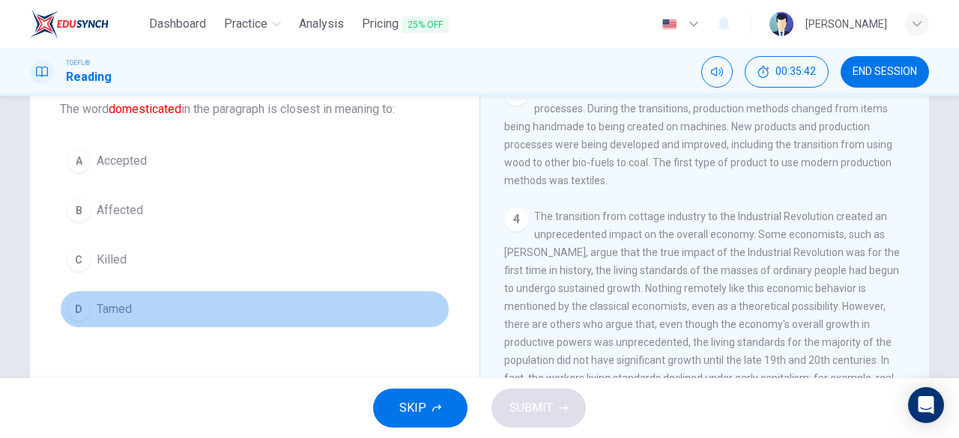
click at [84, 314] on div "D" at bounding box center [79, 310] width 24 height 24
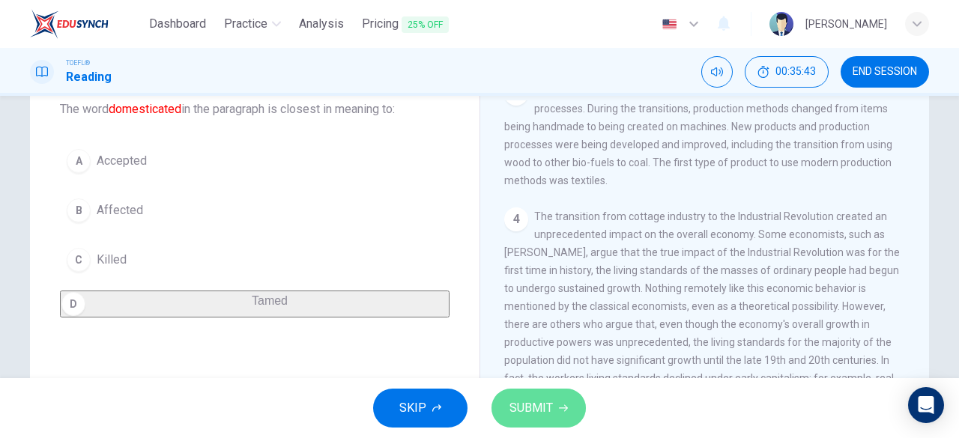
click at [544, 404] on span "SUBMIT" at bounding box center [531, 408] width 43 height 21
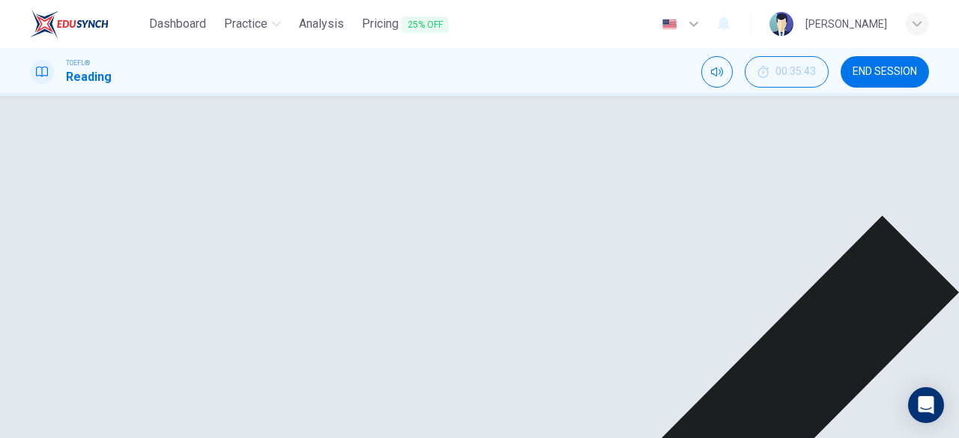
scroll to position [191, 0]
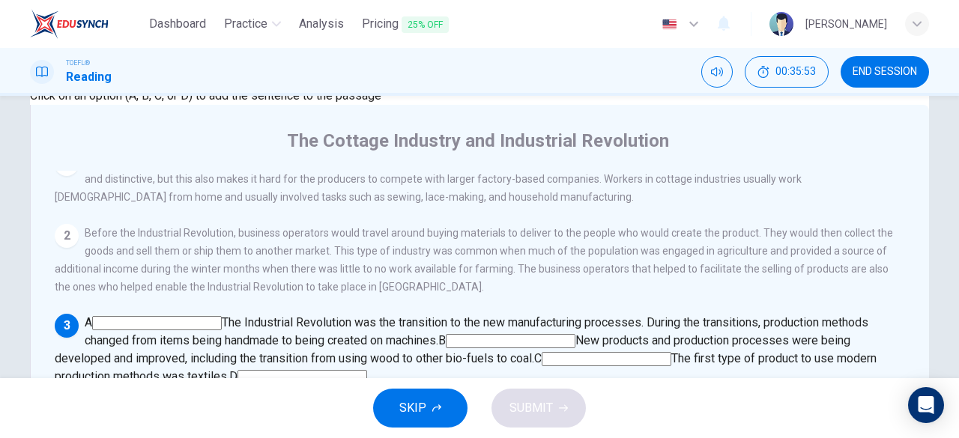
scroll to position [154, 0]
click at [658, 352] on input at bounding box center [607, 359] width 130 height 14
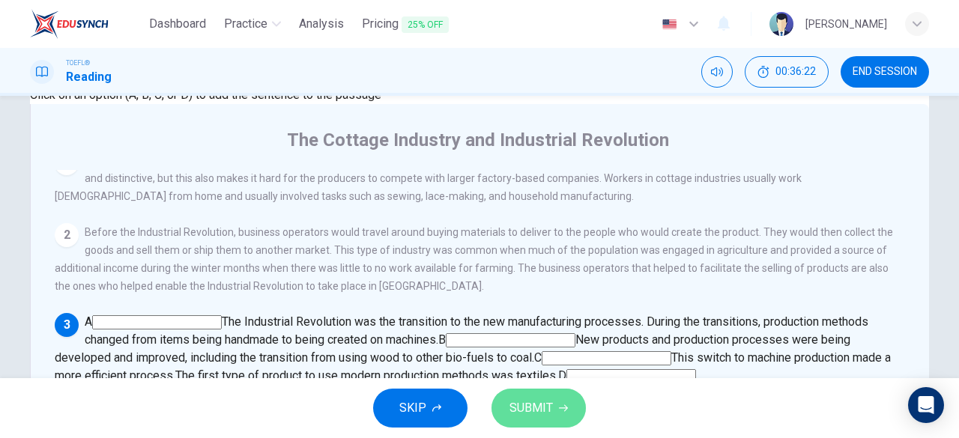
click at [555, 400] on button "SUBMIT" at bounding box center [539, 408] width 94 height 39
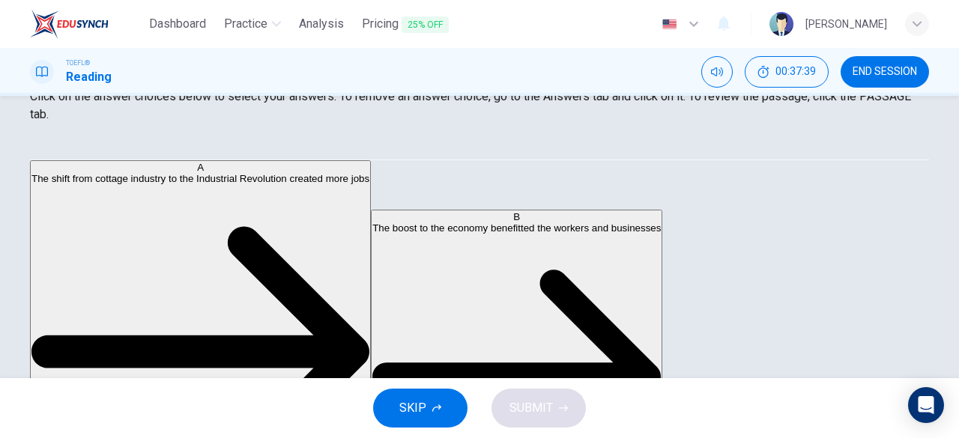
scroll to position [235, 0]
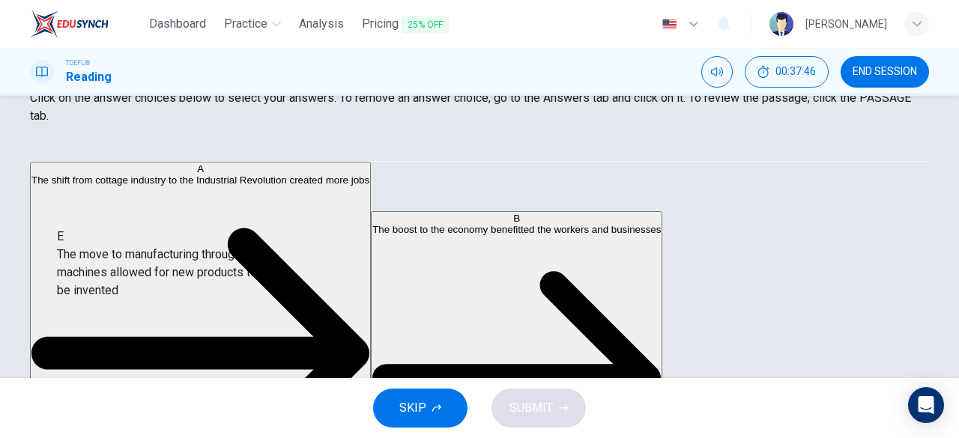
drag, startPoint x: 190, startPoint y: 282, endPoint x: 202, endPoint y: 278, distance: 11.9
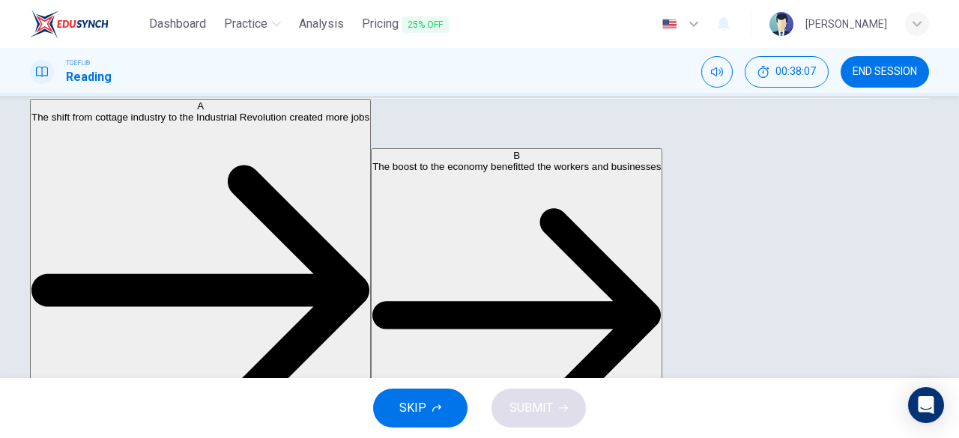
scroll to position [301, 0]
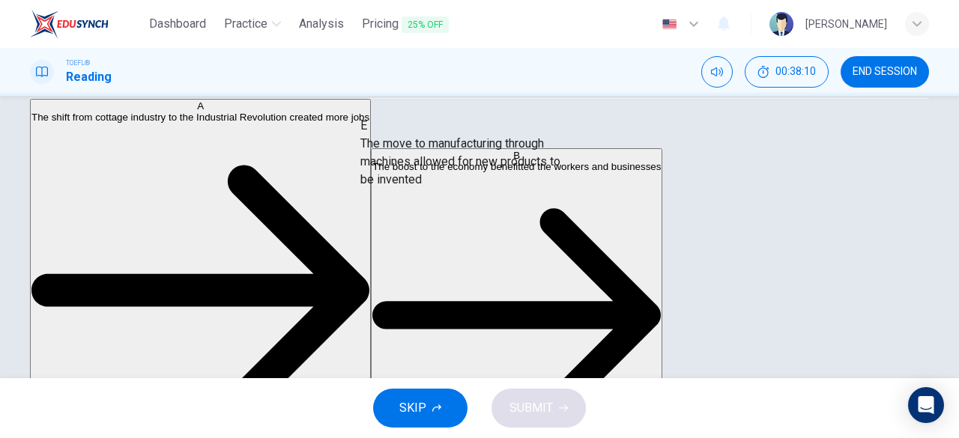
drag, startPoint x: 160, startPoint y: 223, endPoint x: 479, endPoint y: 156, distance: 325.5
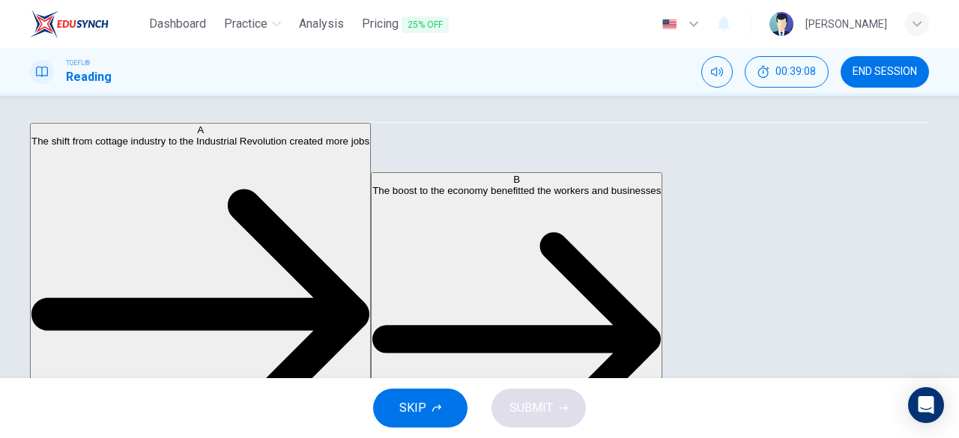
scroll to position [277, 0]
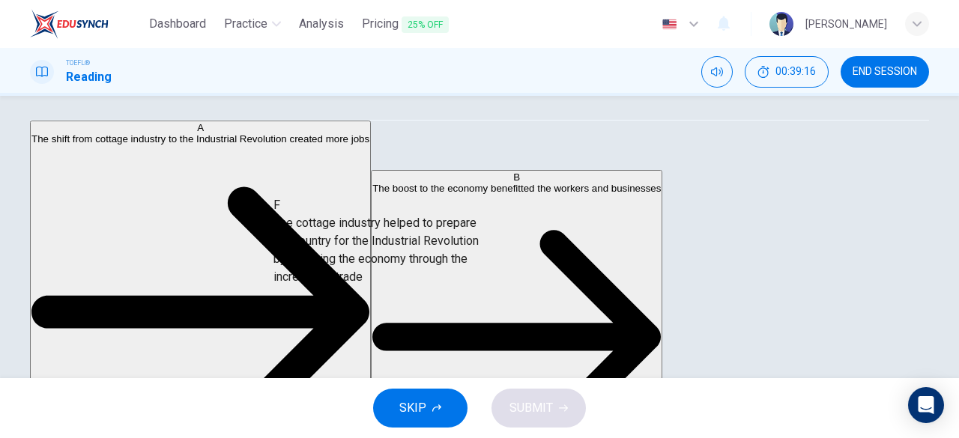
drag, startPoint x: 196, startPoint y: 284, endPoint x: 476, endPoint y: 253, distance: 281.3
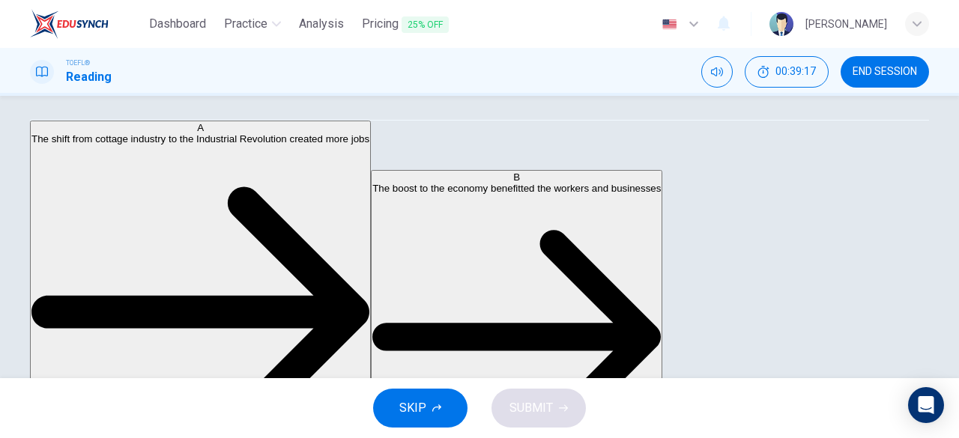
scroll to position [153, 0]
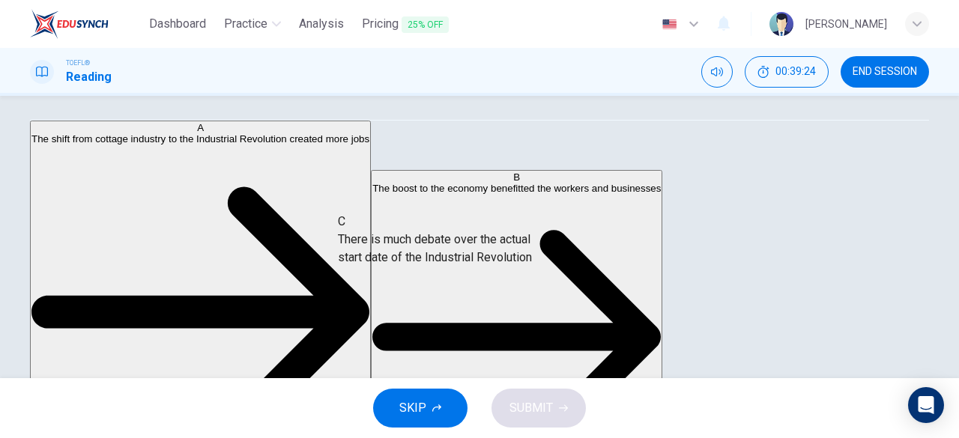
drag, startPoint x: 141, startPoint y: 187, endPoint x: 454, endPoint y: 281, distance: 327.2
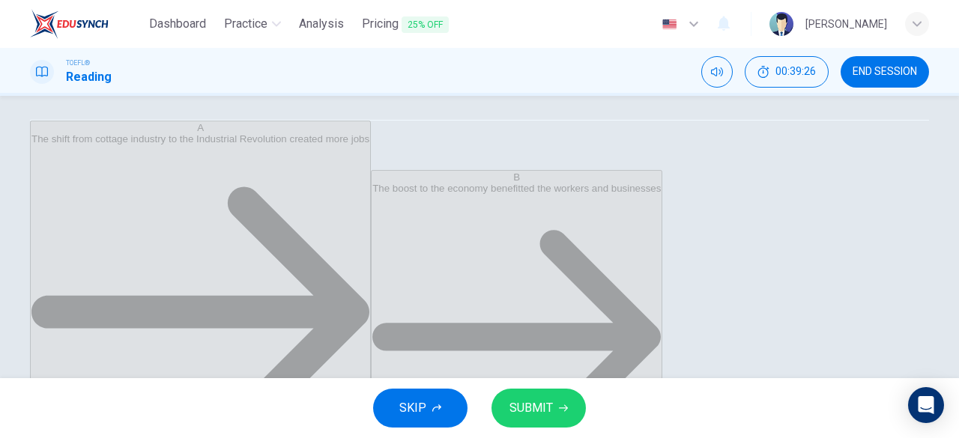
scroll to position [0, 0]
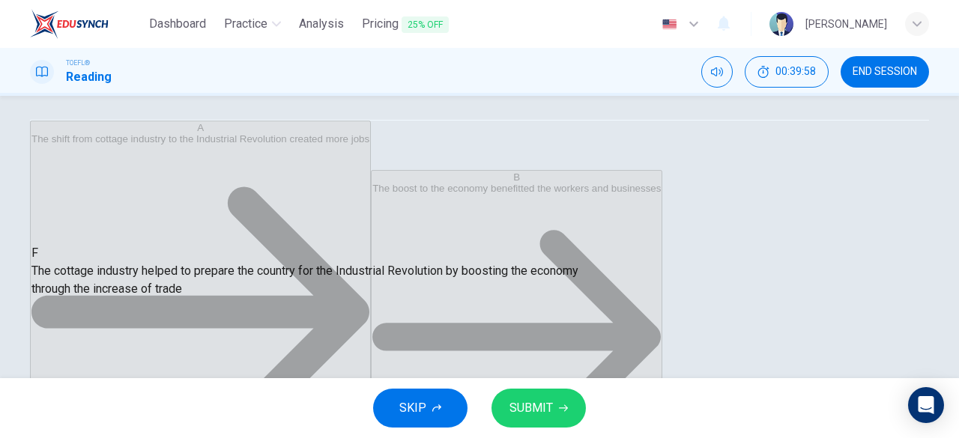
drag, startPoint x: 478, startPoint y: 290, endPoint x: 159, endPoint y: 273, distance: 319.8
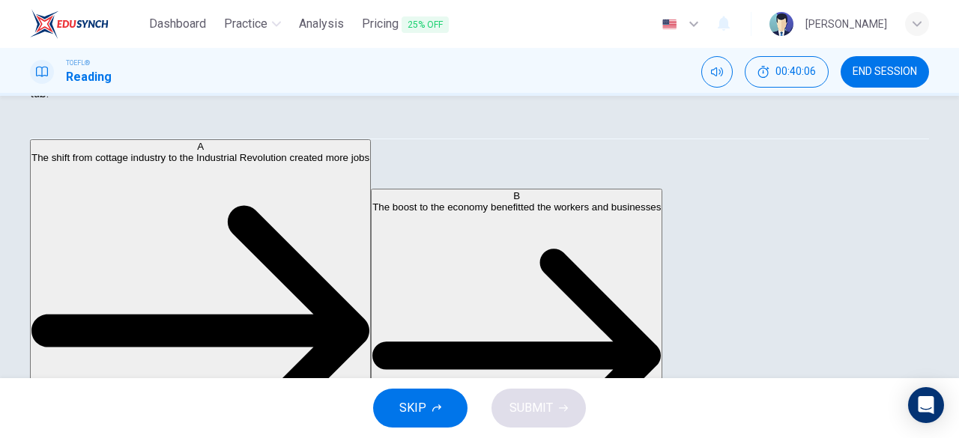
scroll to position [257, 0]
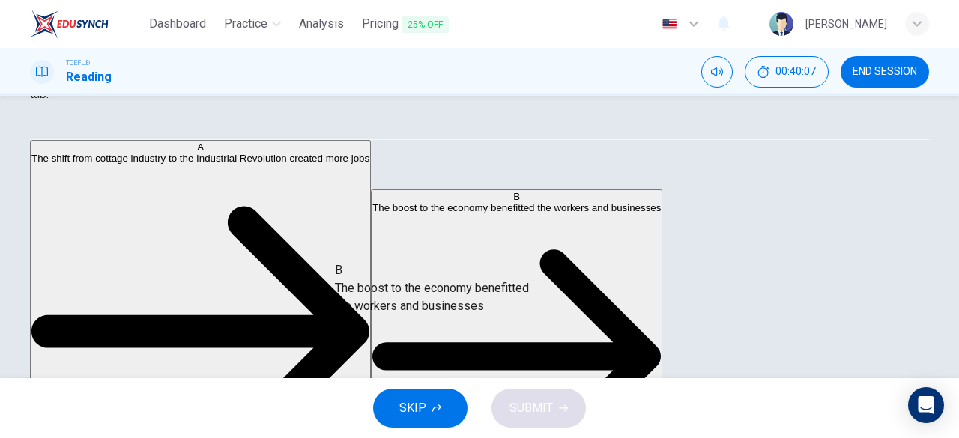
drag, startPoint x: 158, startPoint y: 254, endPoint x: 455, endPoint y: 302, distance: 300.7
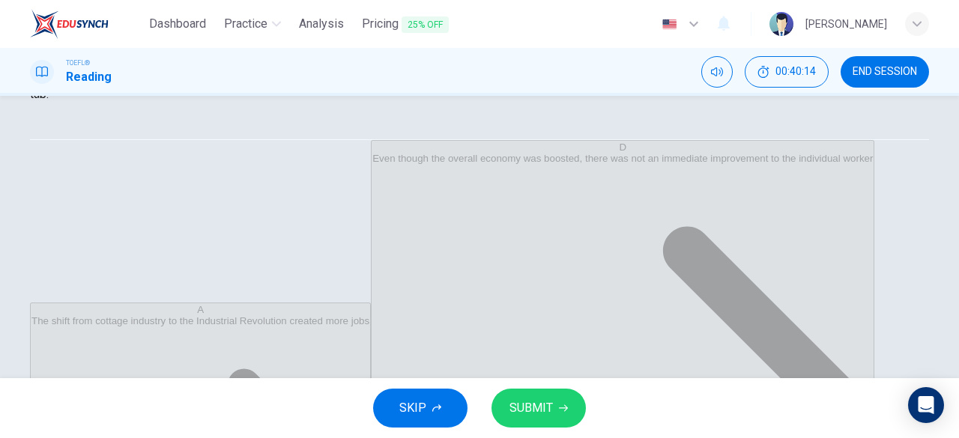
scroll to position [99, 0]
click at [543, 417] on span "SUBMIT" at bounding box center [531, 408] width 43 height 21
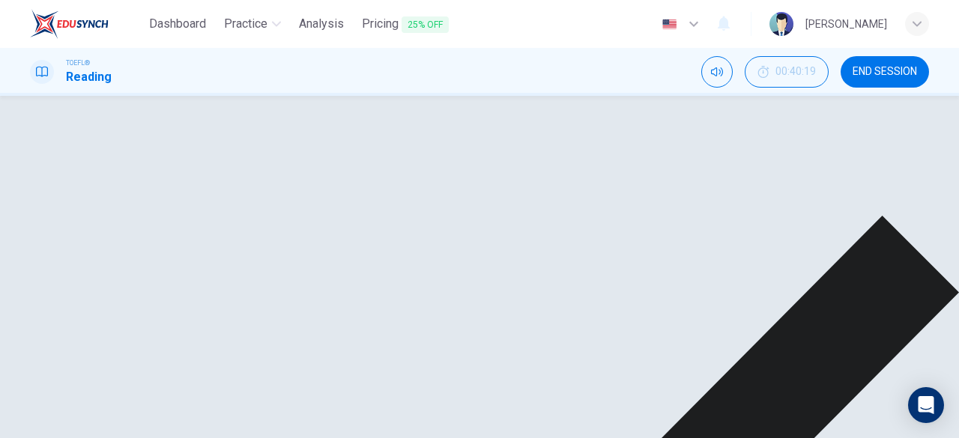
scroll to position [0, 0]
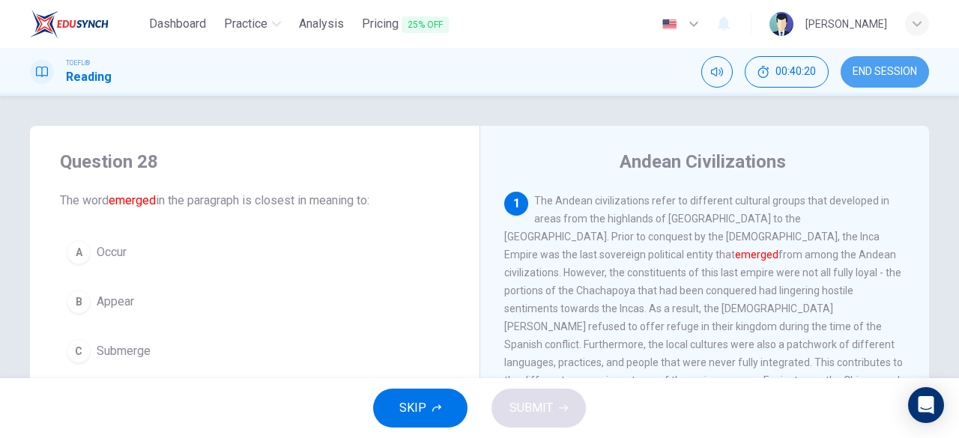
click at [896, 61] on button "END SESSION" at bounding box center [885, 71] width 88 height 31
